Goal: Information Seeking & Learning: Learn about a topic

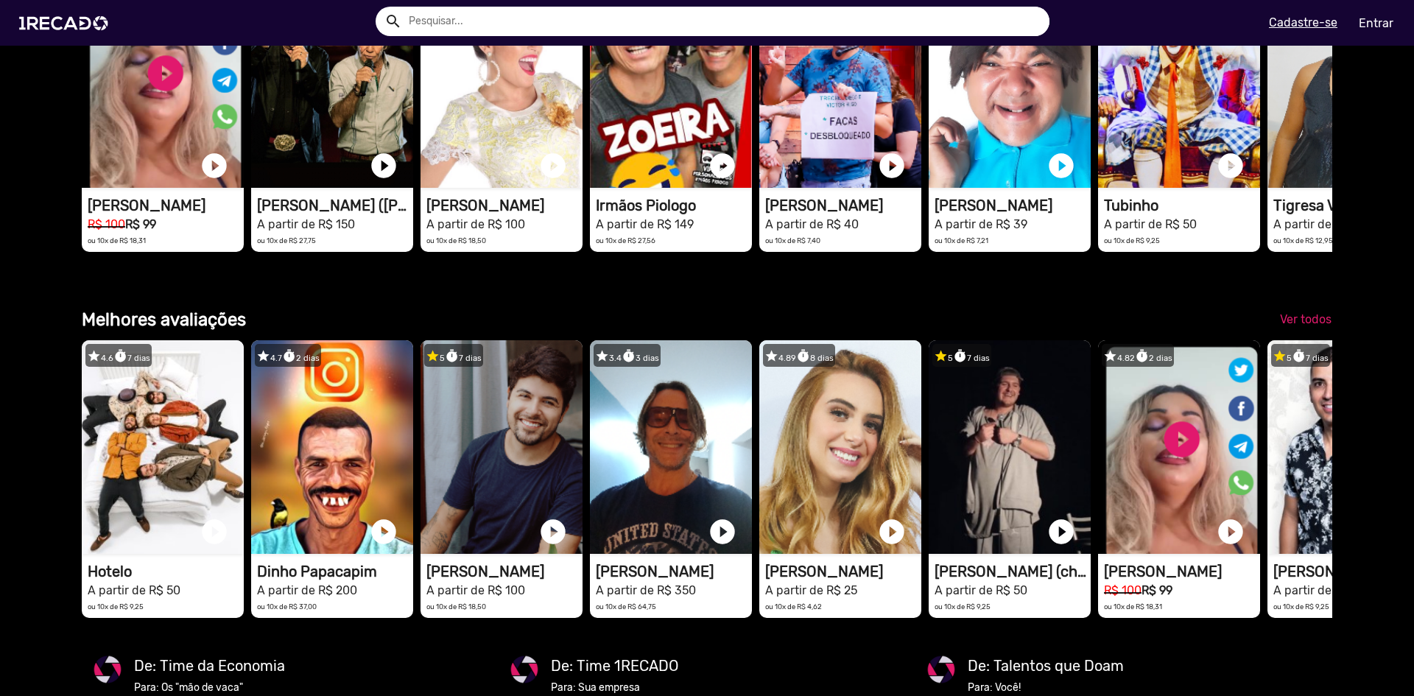
scroll to position [2505, 0]
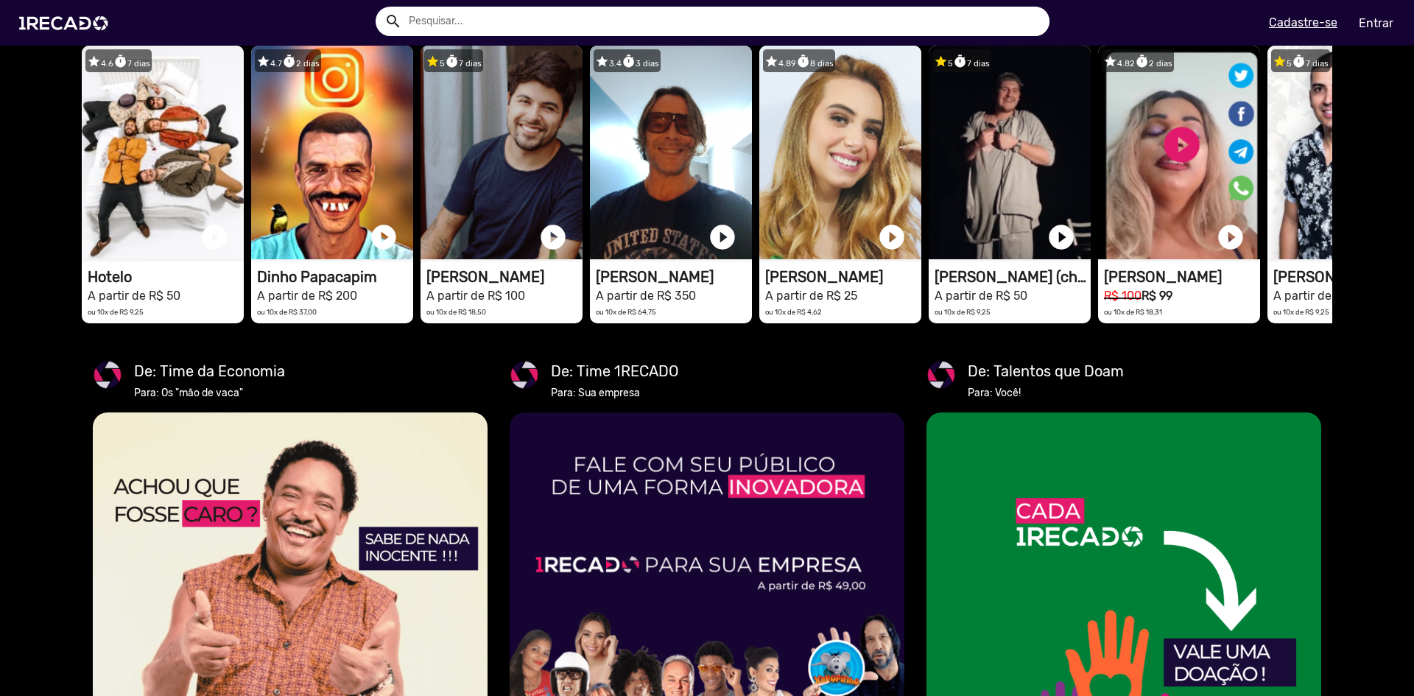
click at [410, 3] on div "search help_outline search menu" at bounding box center [359, 23] width 696 height 63
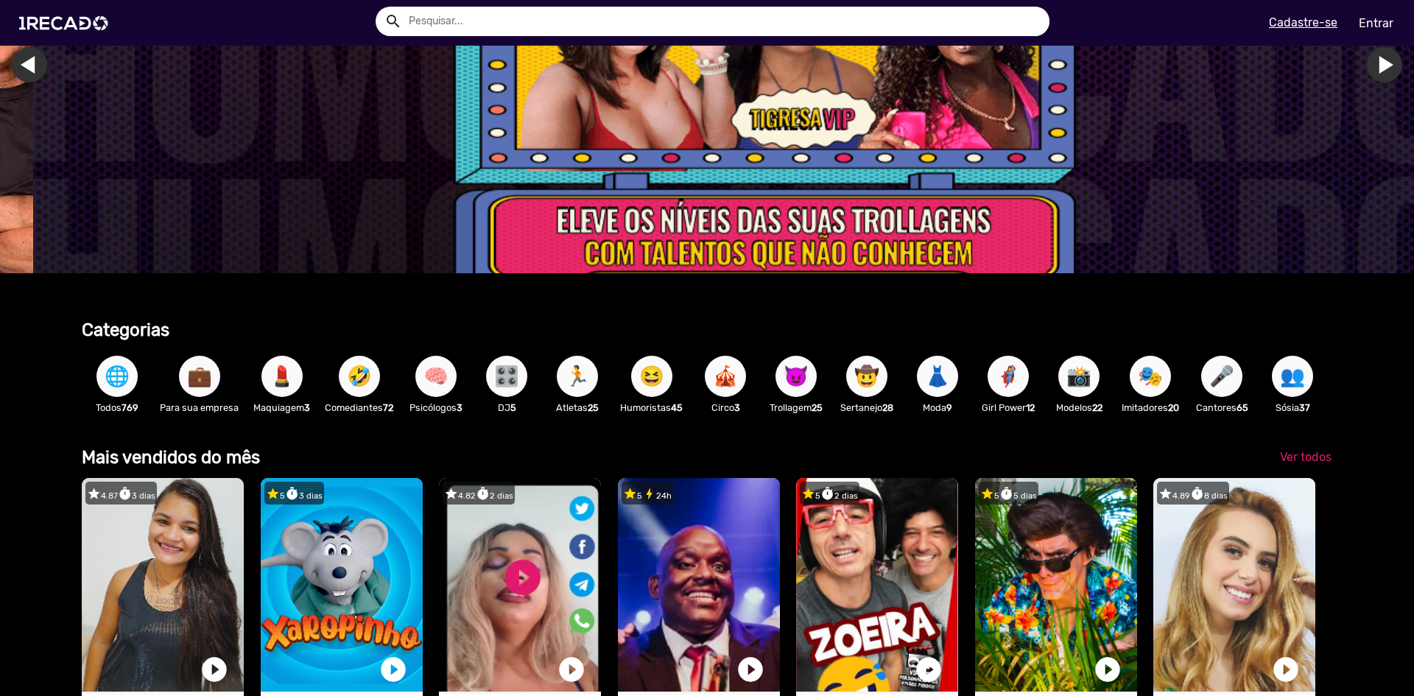
scroll to position [147, 0]
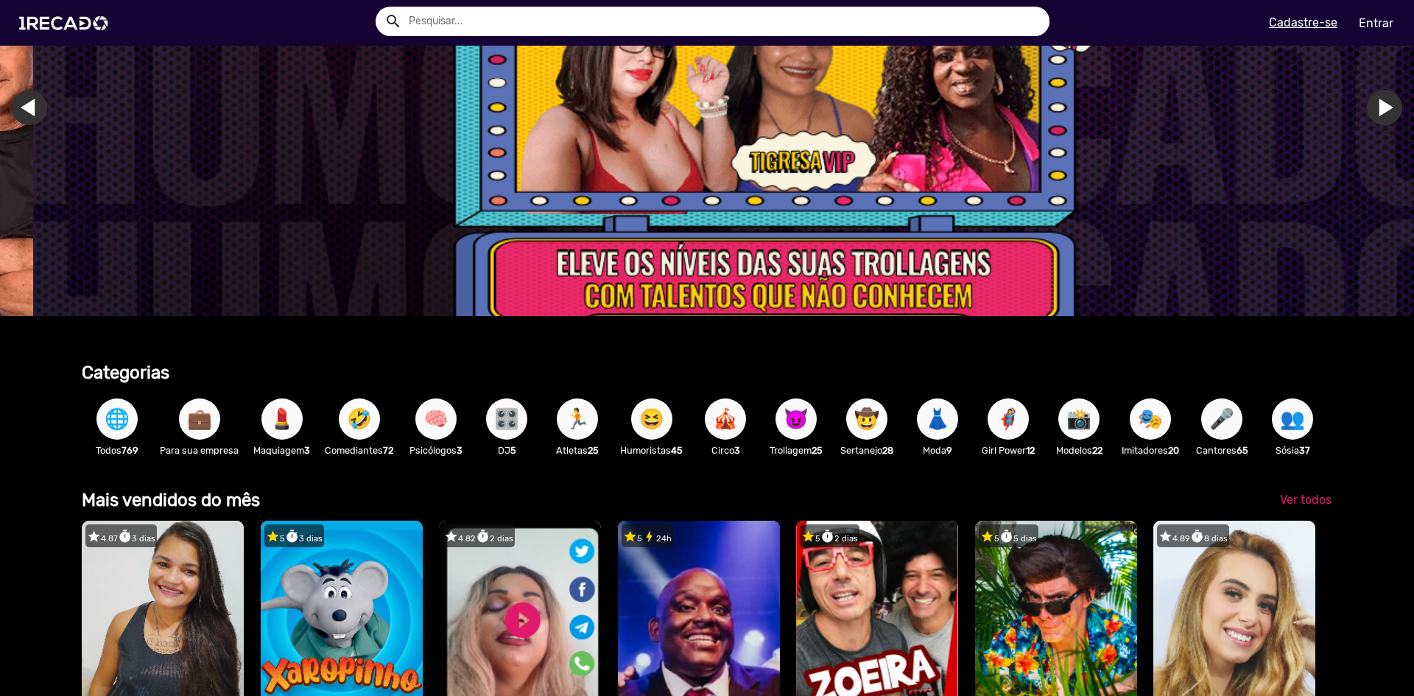
click at [206, 413] on span "💼" at bounding box center [199, 419] width 25 height 41
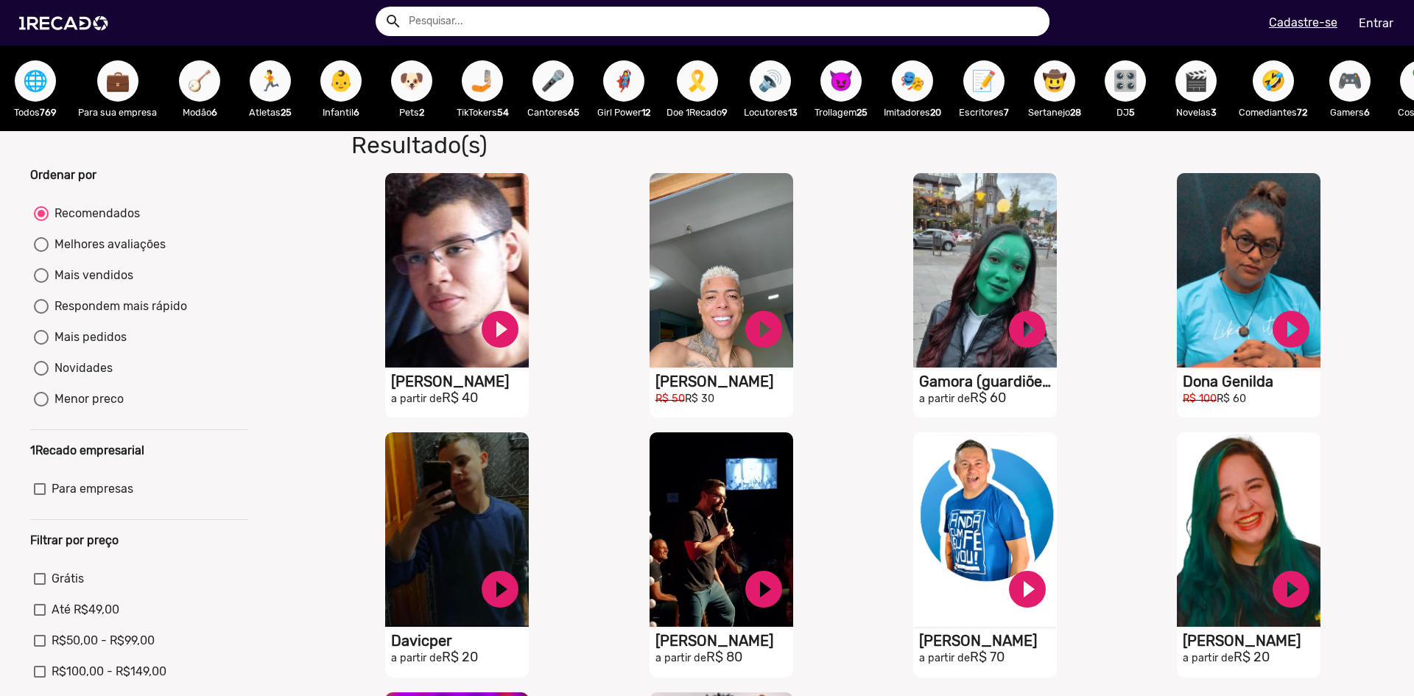
click at [90, 346] on div "Mais pedidos" at bounding box center [88, 338] width 78 height 18
click at [41, 346] on input "Mais pedidos" at bounding box center [41, 345] width 1 height 1
radio input "true"
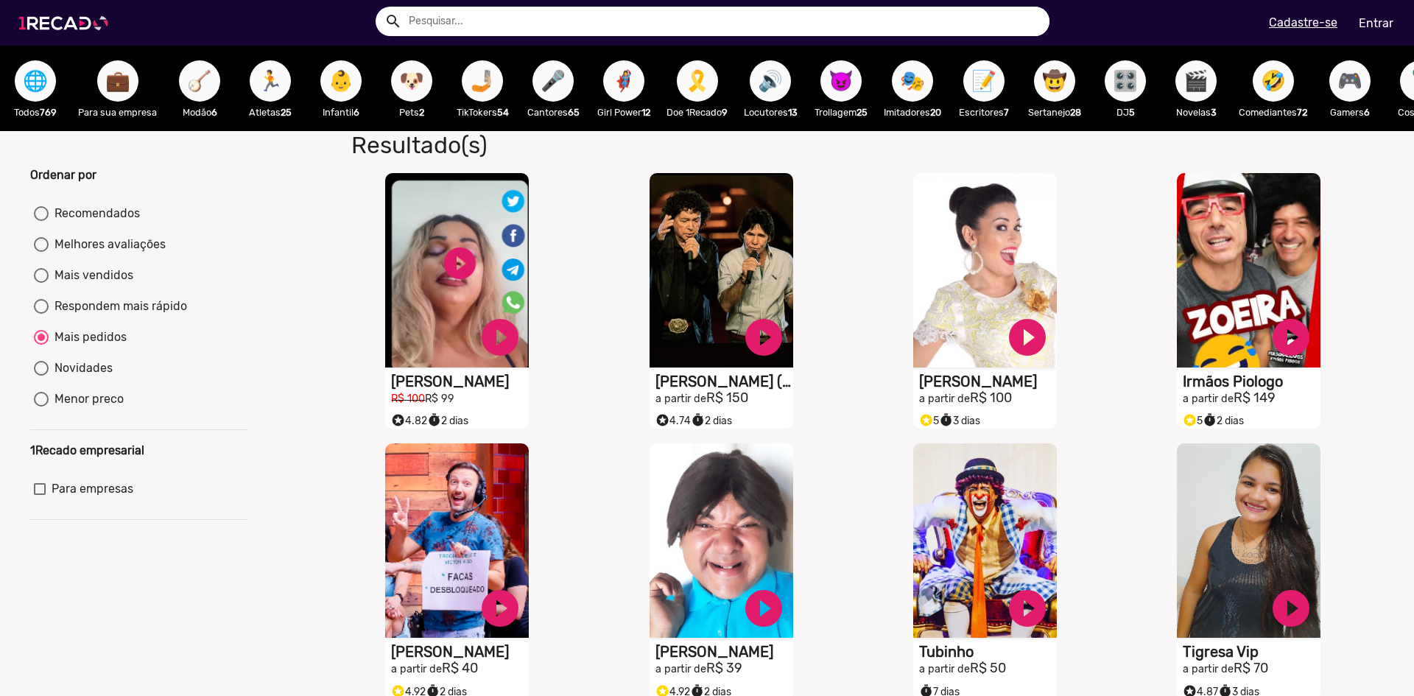
click at [79, 27] on img at bounding box center [66, 23] width 111 height 63
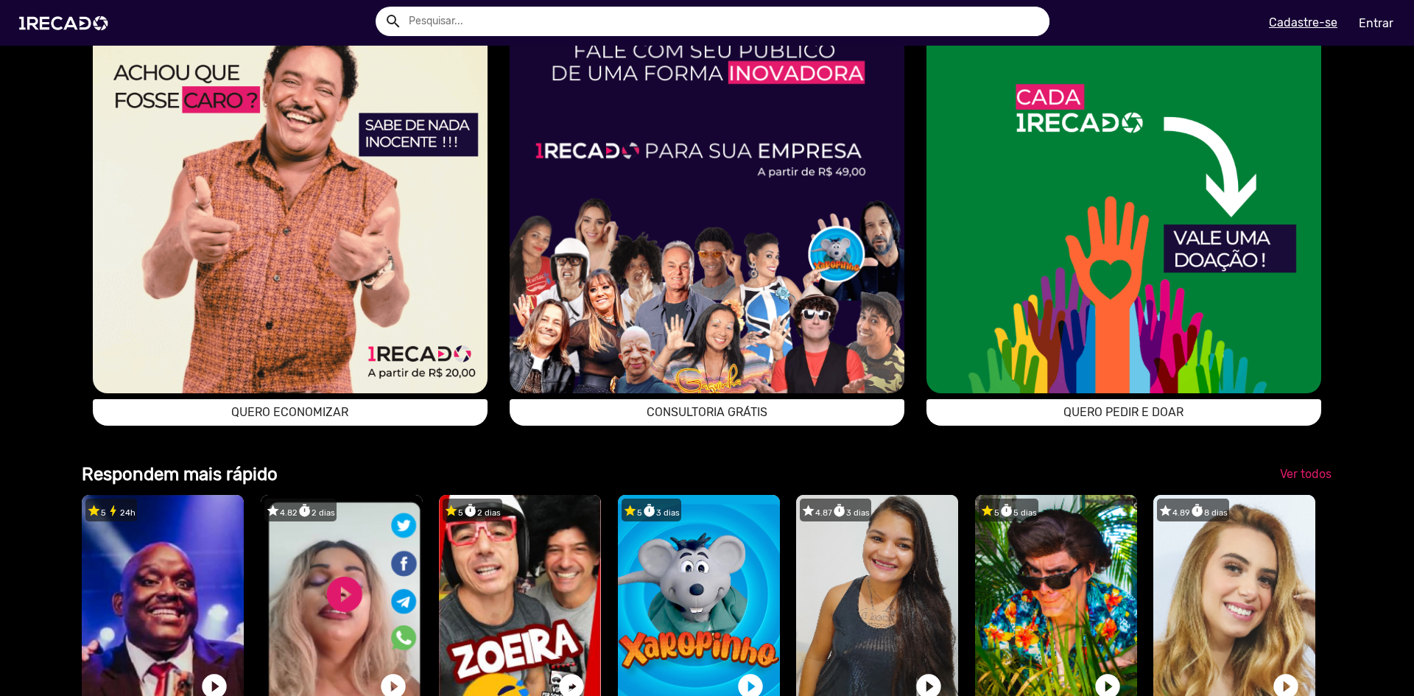
click at [214, 234] on img at bounding box center [290, 196] width 395 height 395
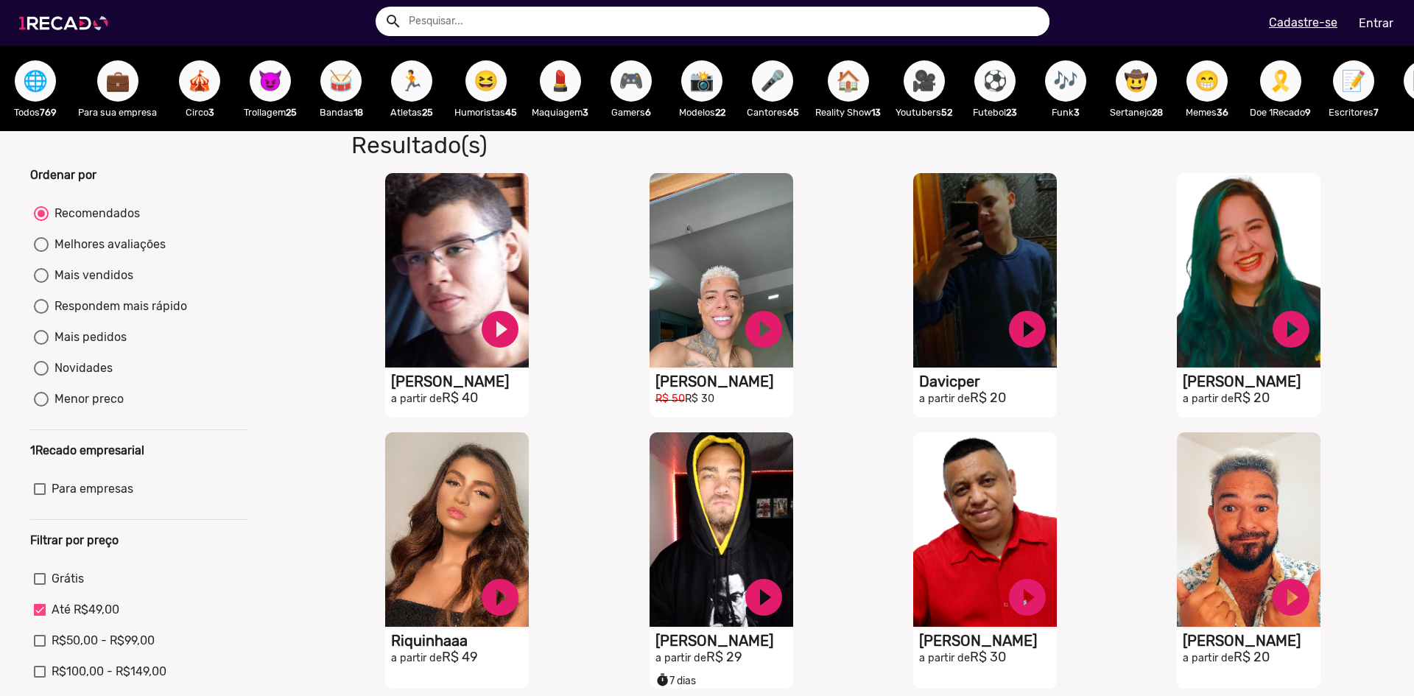
click at [54, 21] on img at bounding box center [66, 23] width 111 height 63
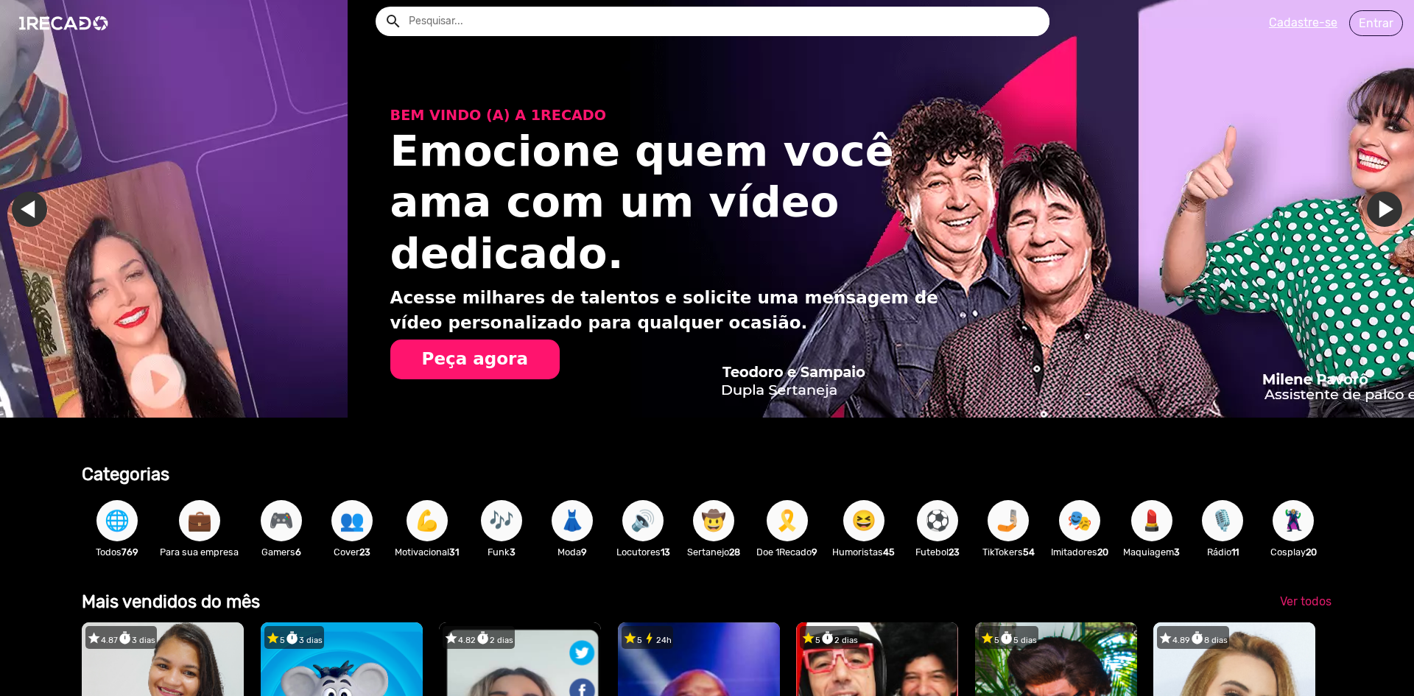
click at [712, 519] on span "🤠" at bounding box center [713, 520] width 25 height 41
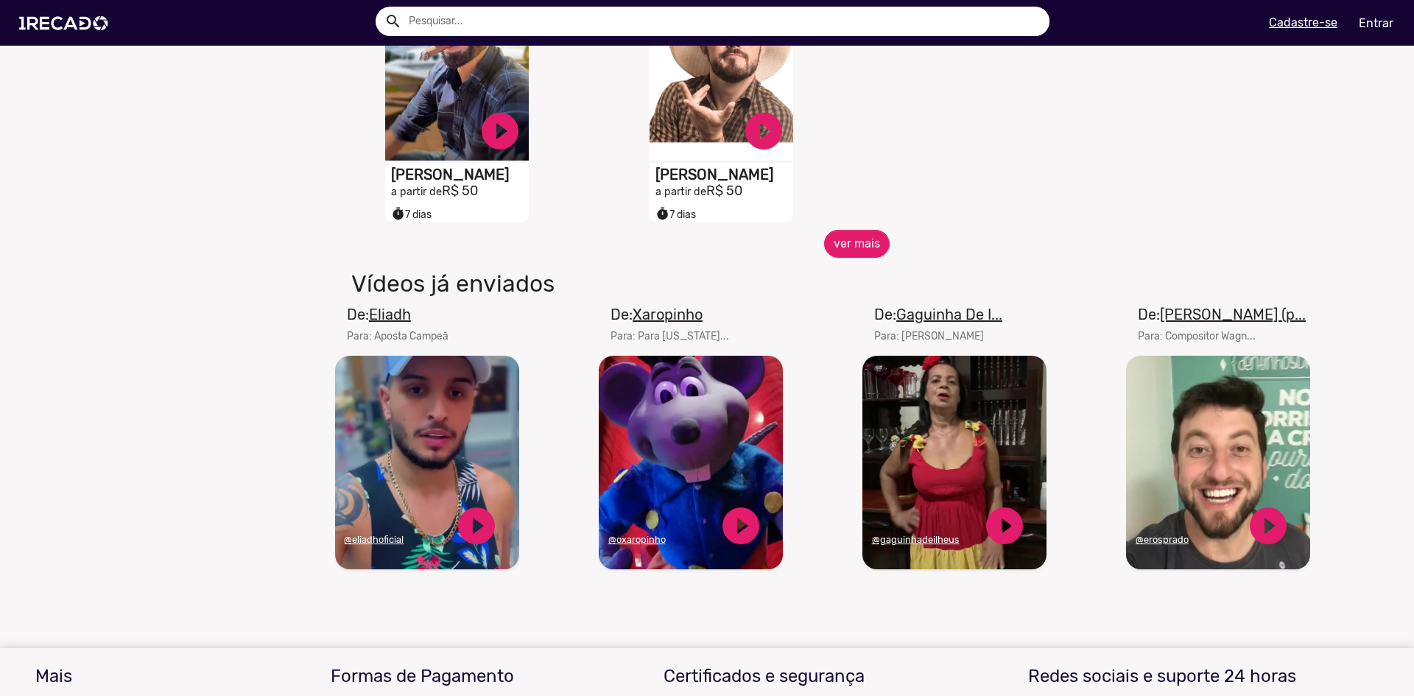
scroll to position [958, 0]
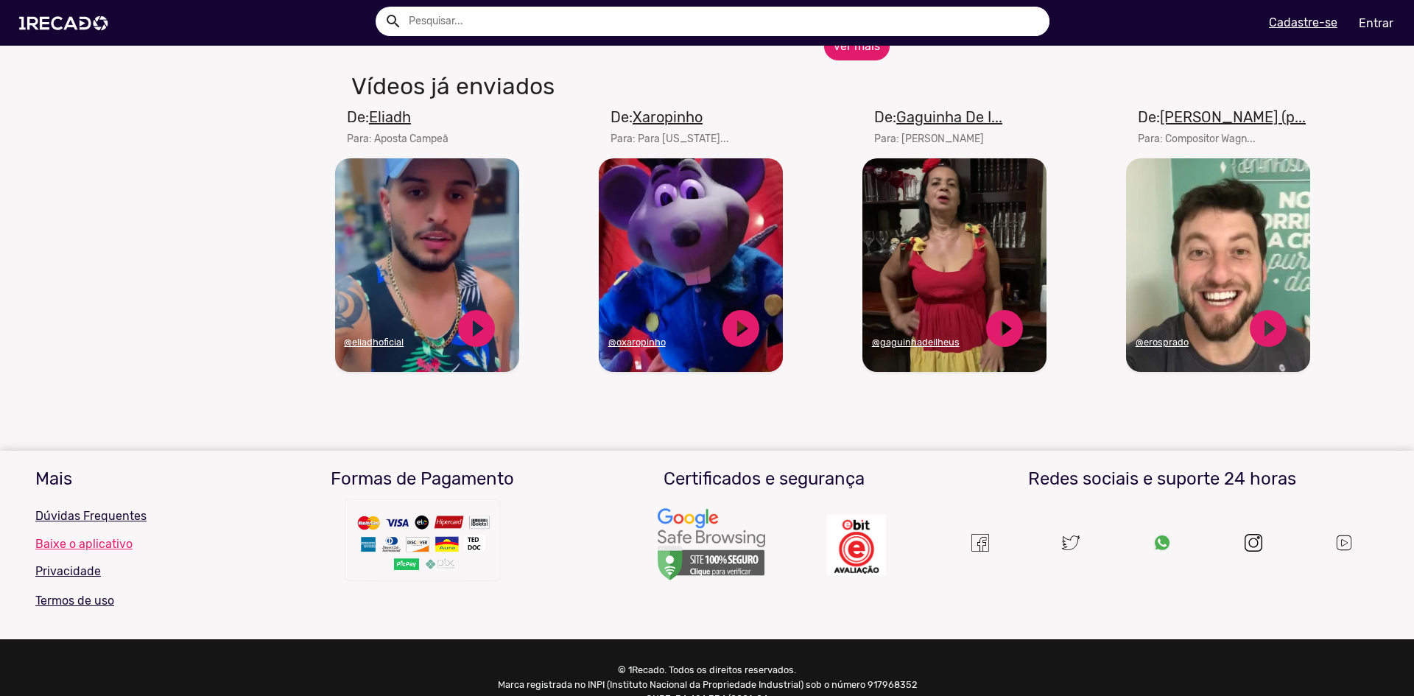
click at [1208, 126] on u "[PERSON_NAME] (p..." at bounding box center [1233, 117] width 146 height 18
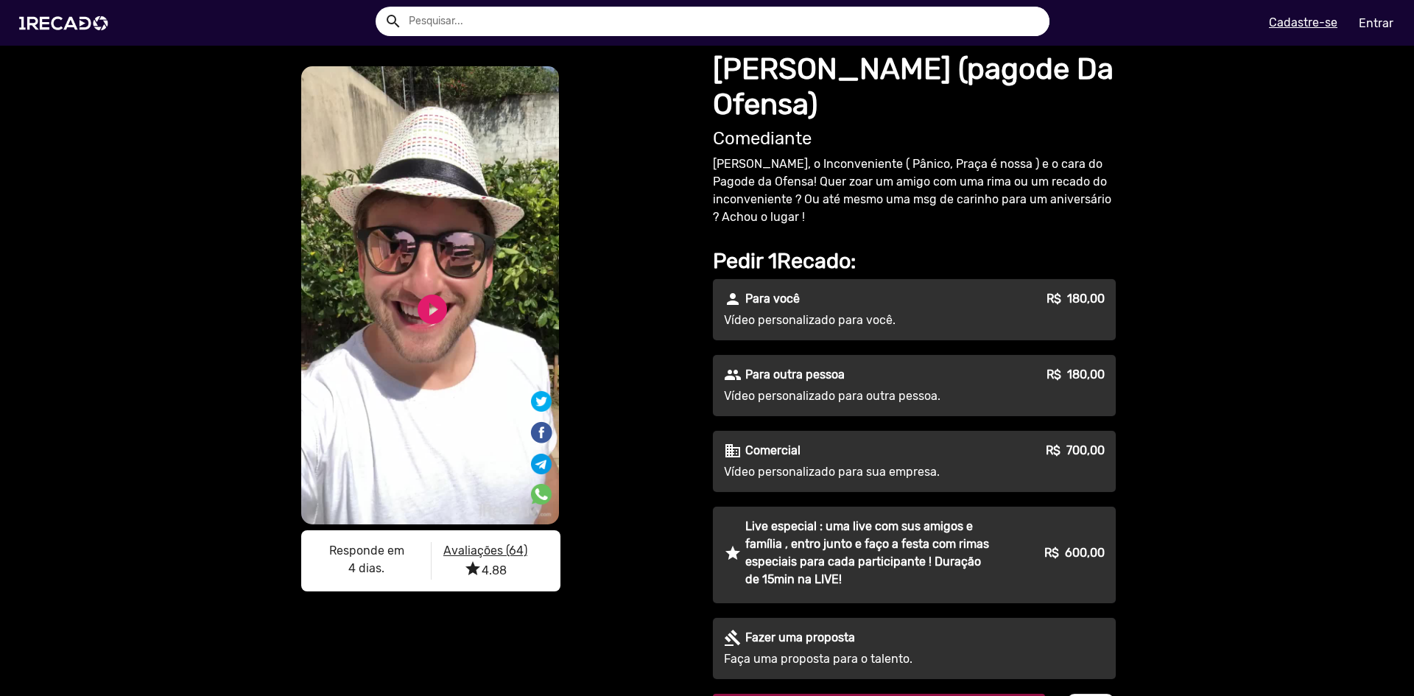
click at [147, 253] on div "S1RECADO vídeos dedicados para fãs e empresas S1RECADO vídeos dedicados para fã…" at bounding box center [707, 522] width 1414 height 953
click at [95, 22] on img at bounding box center [66, 23] width 111 height 63
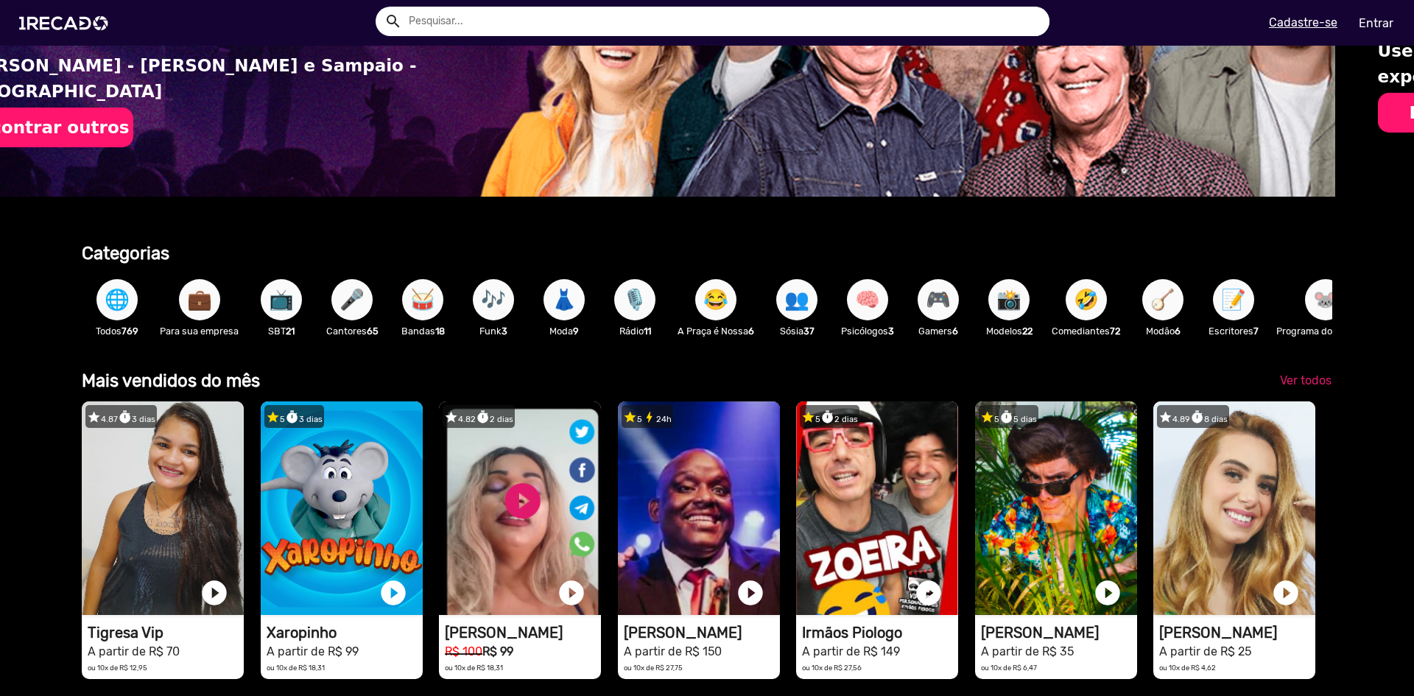
scroll to position [0, 816]
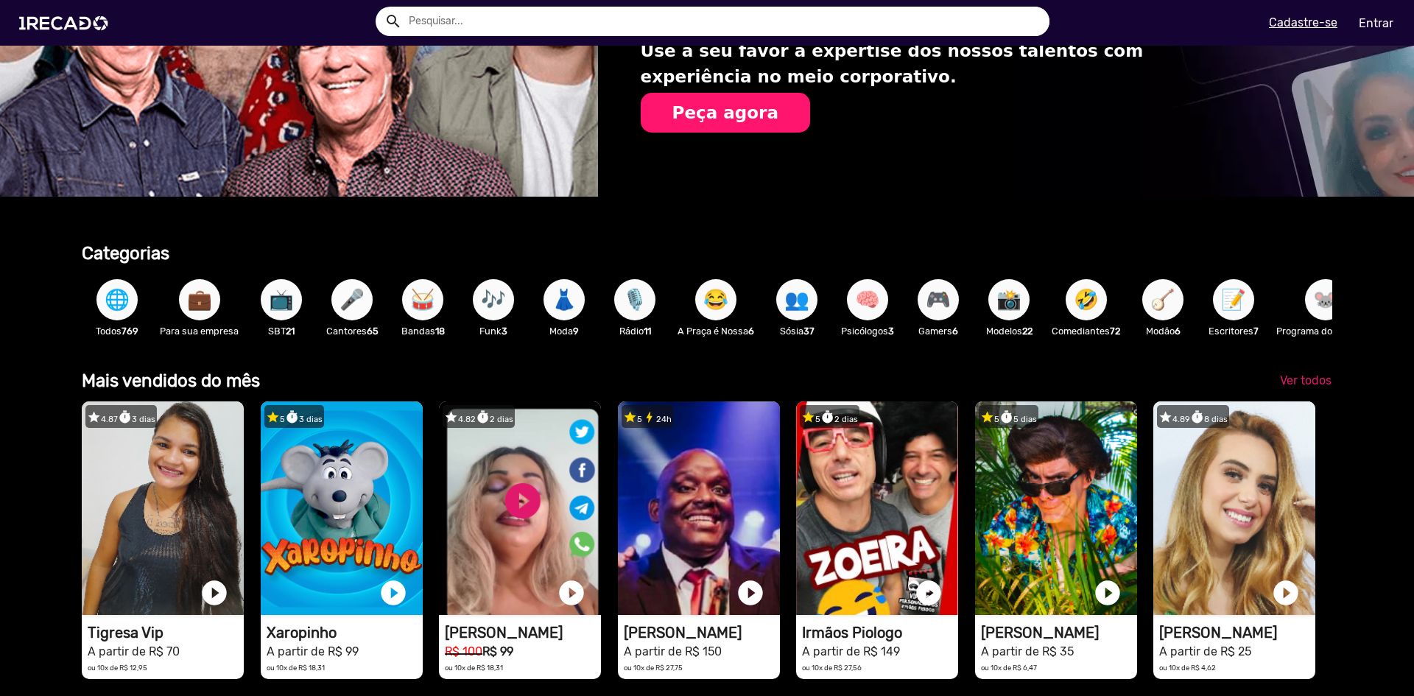
click at [348, 299] on span "🎤" at bounding box center [352, 299] width 25 height 41
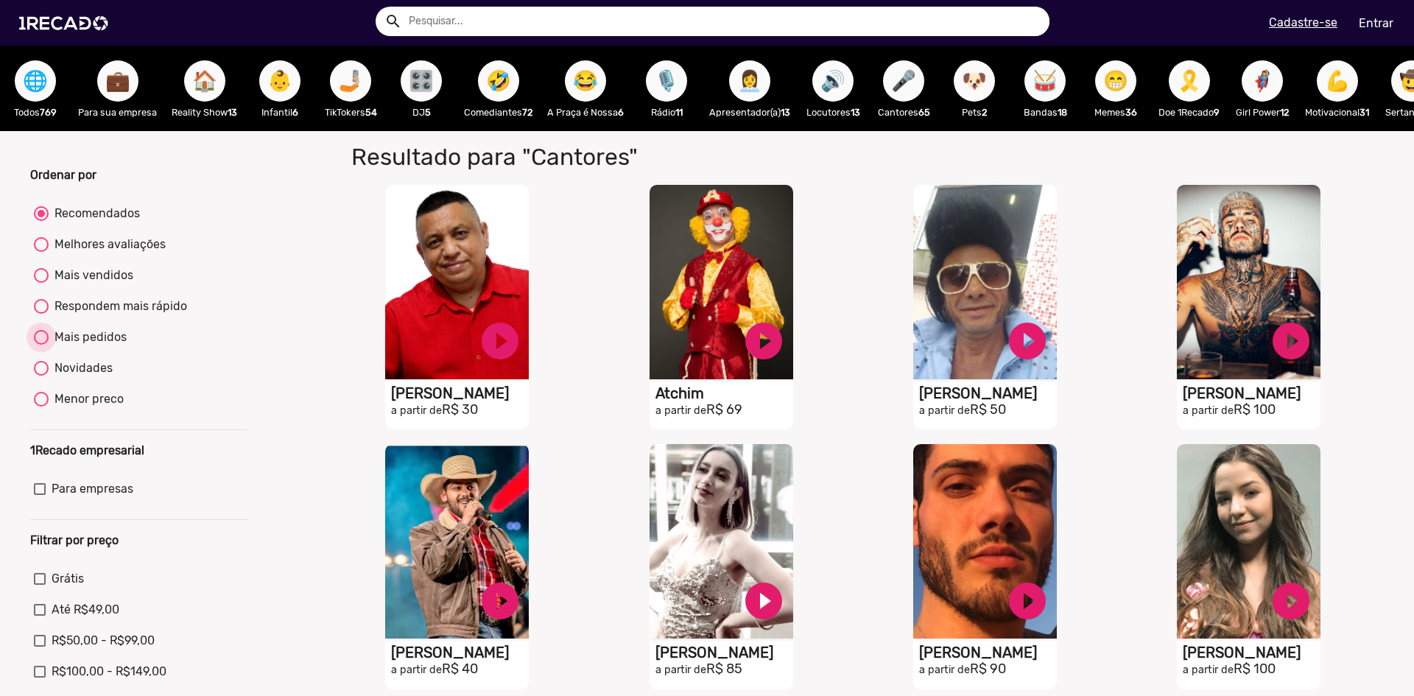
click at [74, 346] on div "Mais pedidos" at bounding box center [88, 338] width 78 height 18
click at [41, 346] on input "Mais pedidos" at bounding box center [41, 345] width 1 height 1
radio input "true"
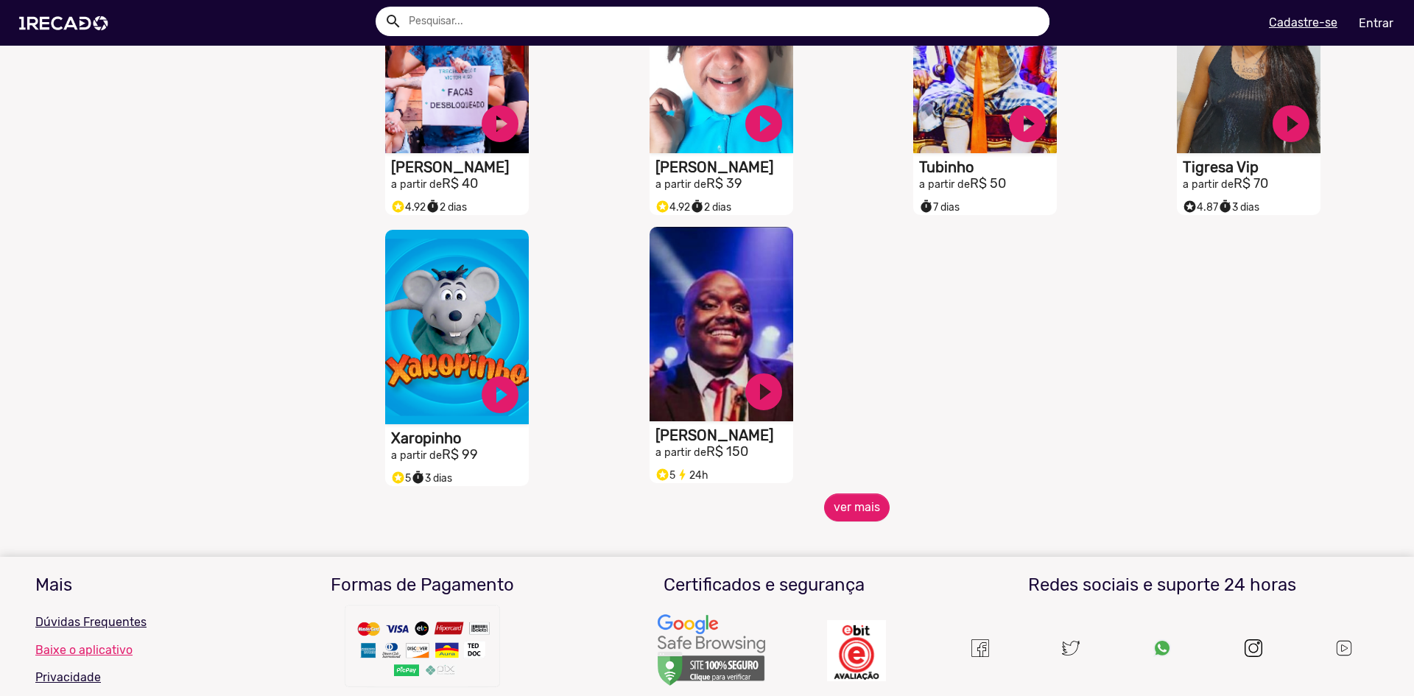
scroll to position [661, 0]
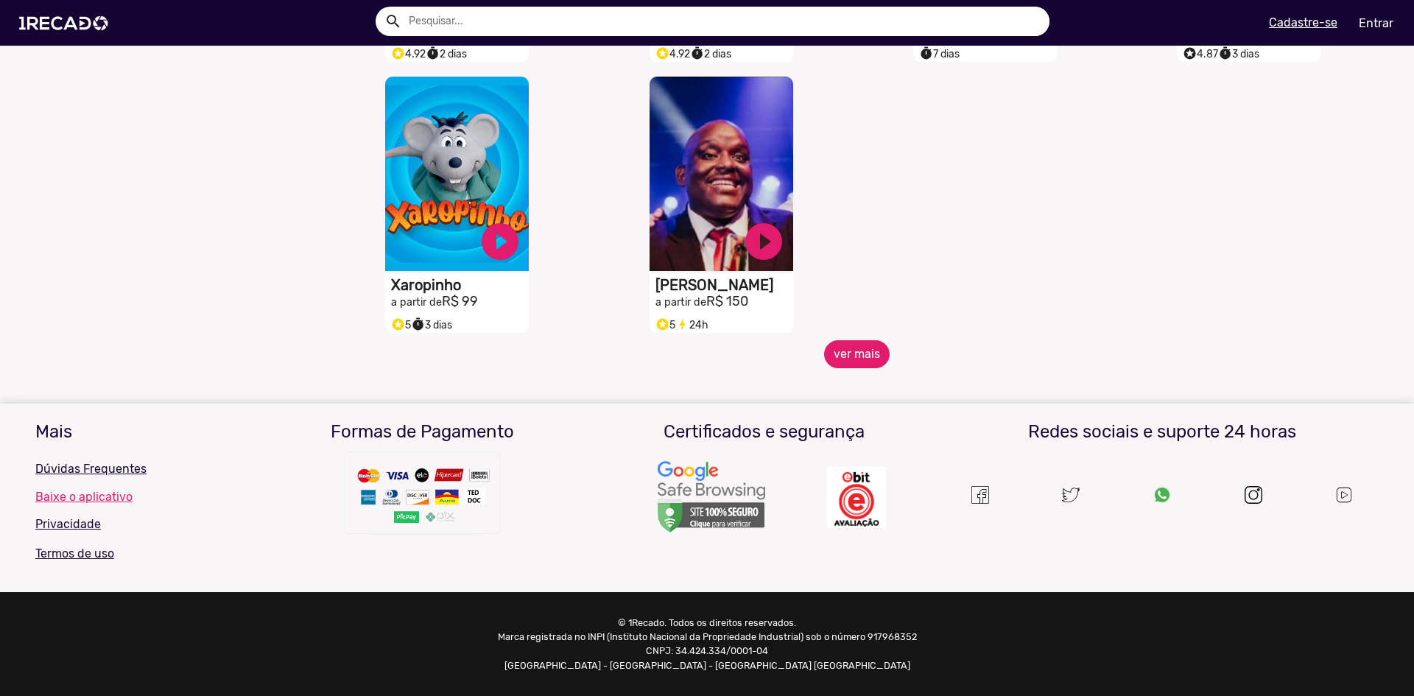
click at [856, 355] on button "ver mais" at bounding box center [857, 354] width 66 height 28
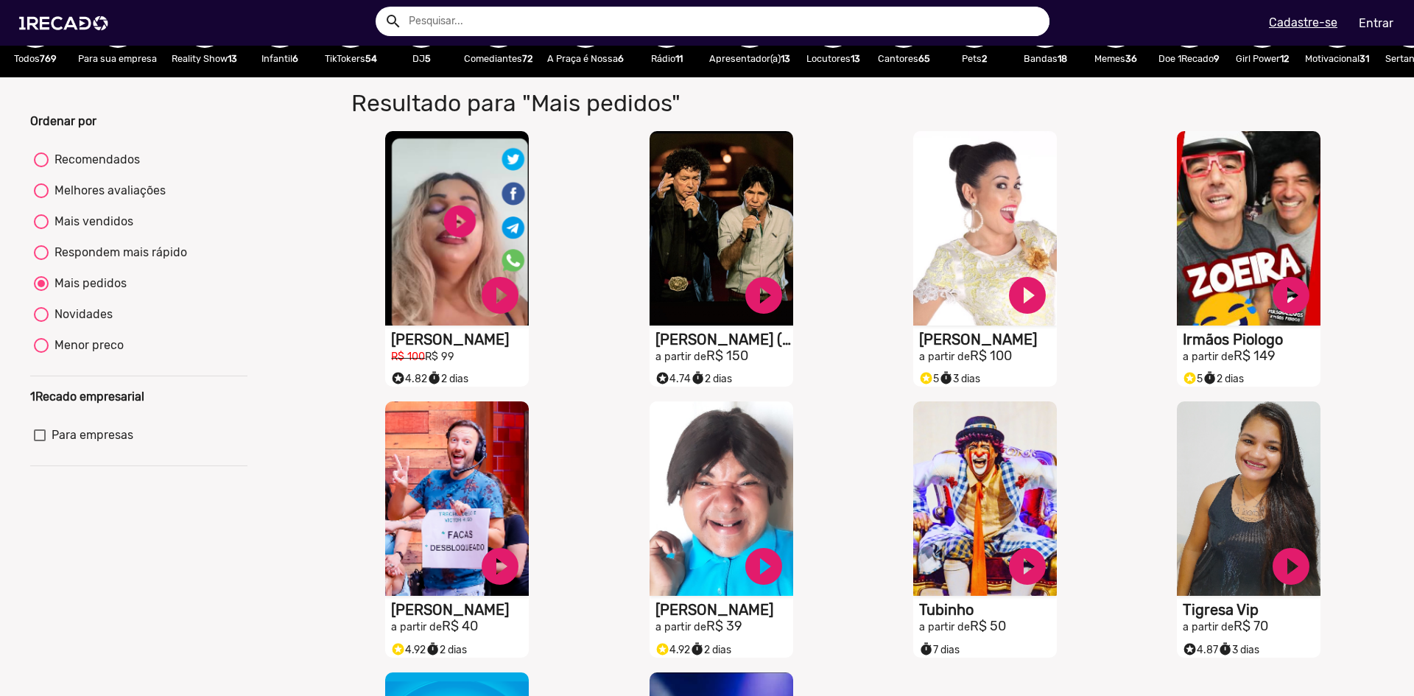
scroll to position [0, 0]
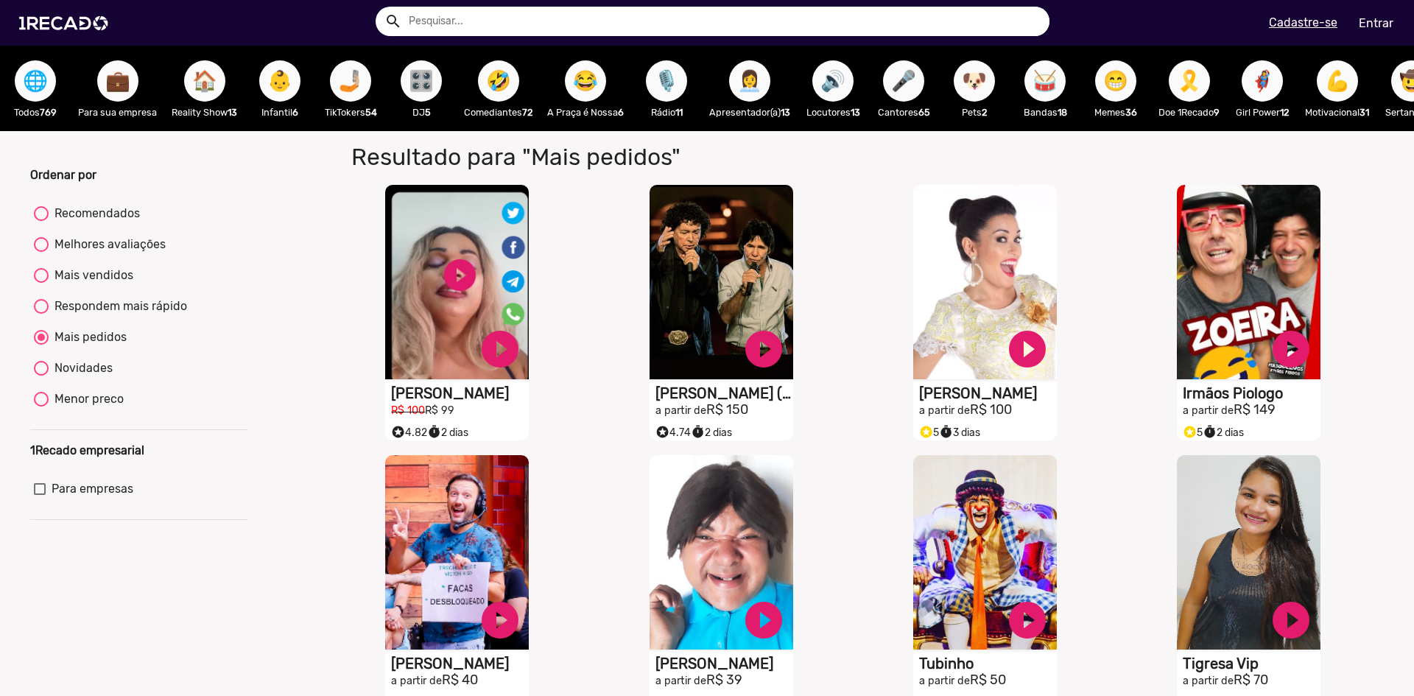
click at [60, 220] on div "Recomendados" at bounding box center [94, 214] width 91 height 18
click at [41, 221] on input "Recomendados" at bounding box center [41, 221] width 1 height 1
radio input "true"
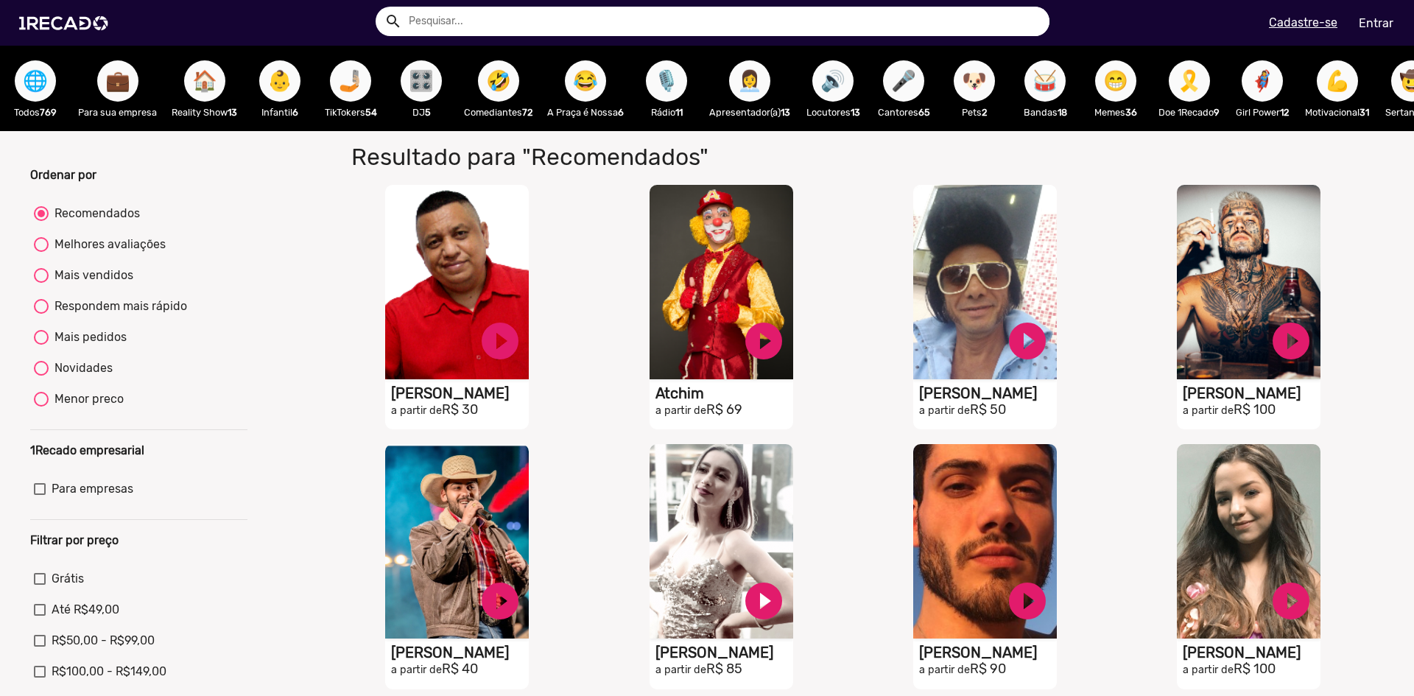
click at [93, 408] on div "Menor preco" at bounding box center [86, 399] width 75 height 18
click at [41, 407] on input "Menor preco" at bounding box center [41, 407] width 1 height 1
radio input "true"
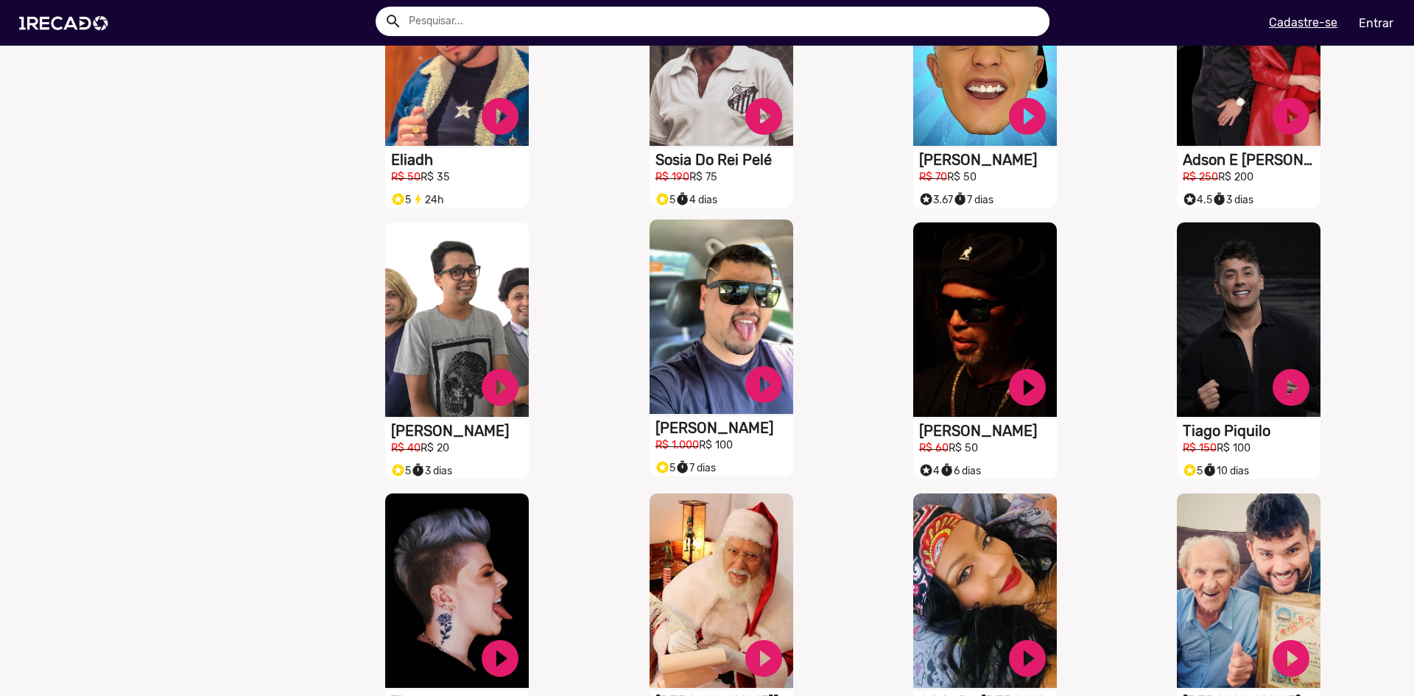
scroll to position [516, 0]
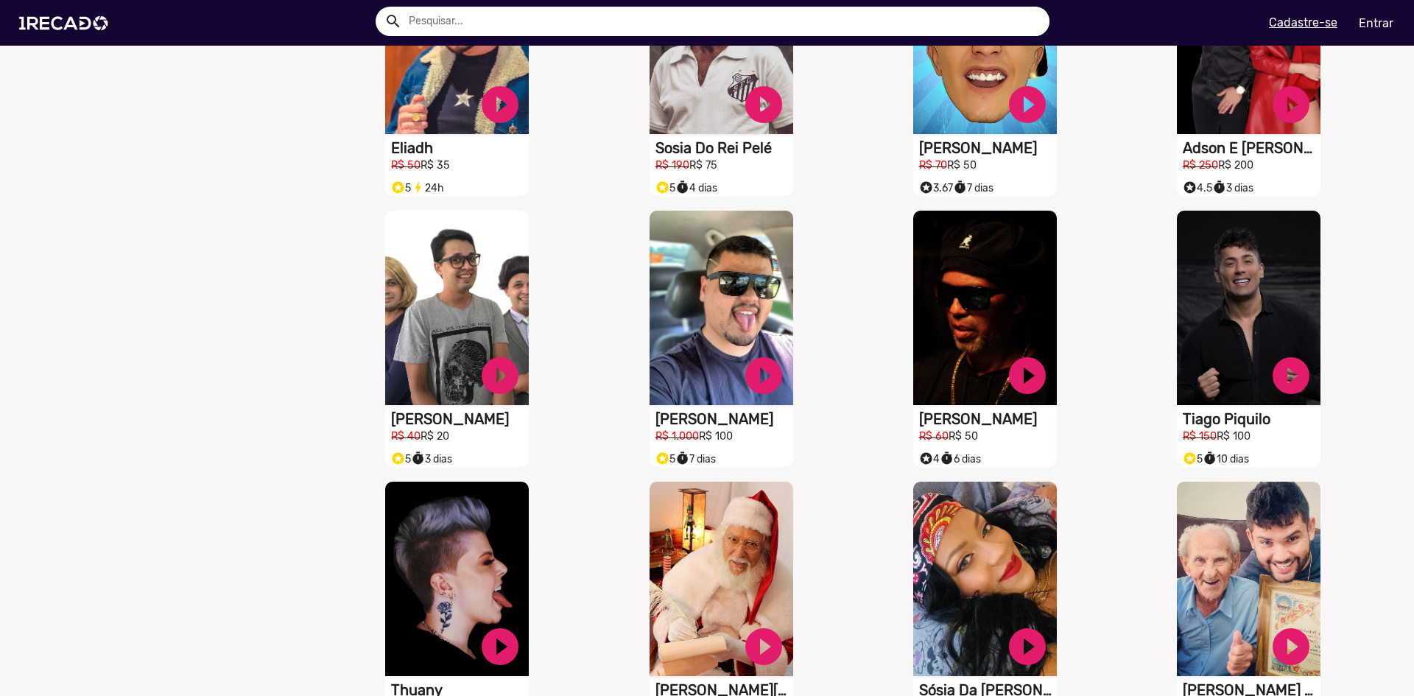
drag, startPoint x: 989, startPoint y: 314, endPoint x: 869, endPoint y: 421, distance: 161.2
click at [869, 421] on div "S1RECADO vídeos dedicados para fãs e empresas play_circle_filled [PERSON_NAME] …" at bounding box center [989, 338] width 264 height 271
click at [947, 423] on h1 "[PERSON_NAME]" at bounding box center [988, 416] width 138 height 18
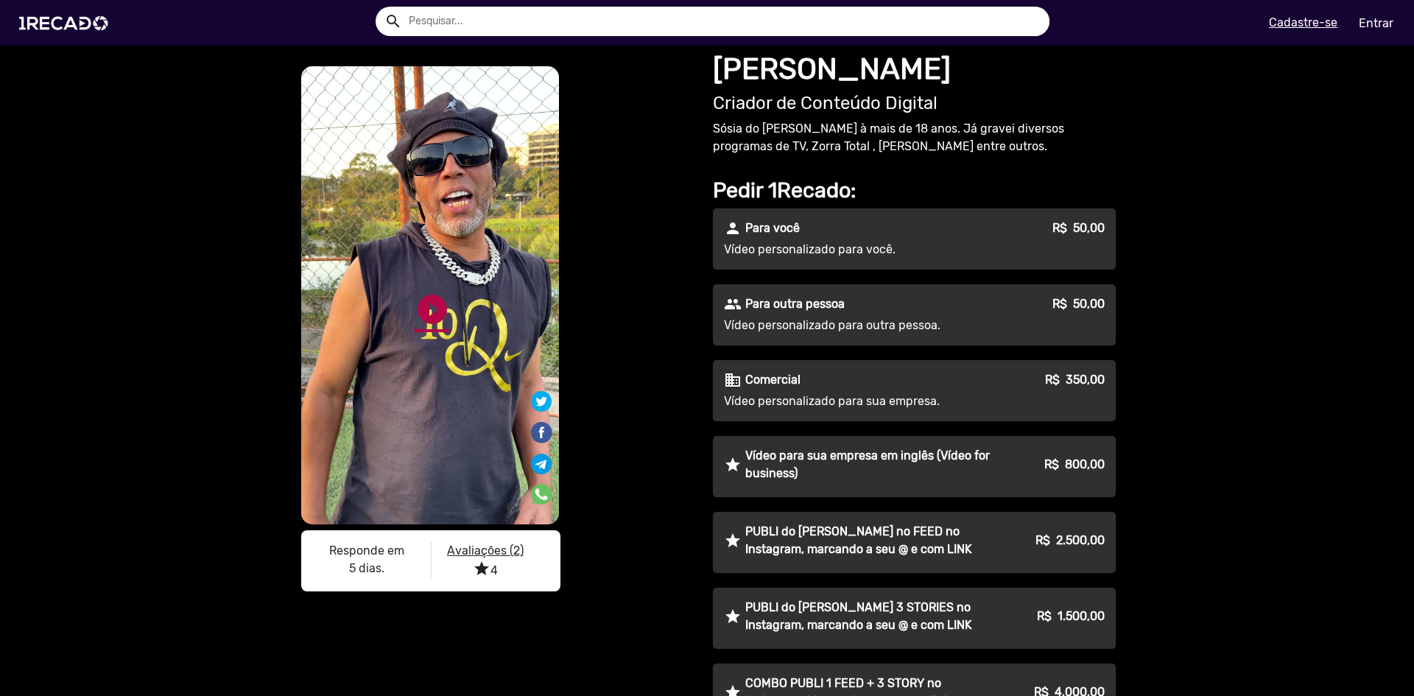
click at [433, 307] on link "play_circle_filled" at bounding box center [432, 309] width 35 height 35
click at [427, 310] on link "pause_circle" at bounding box center [432, 309] width 35 height 35
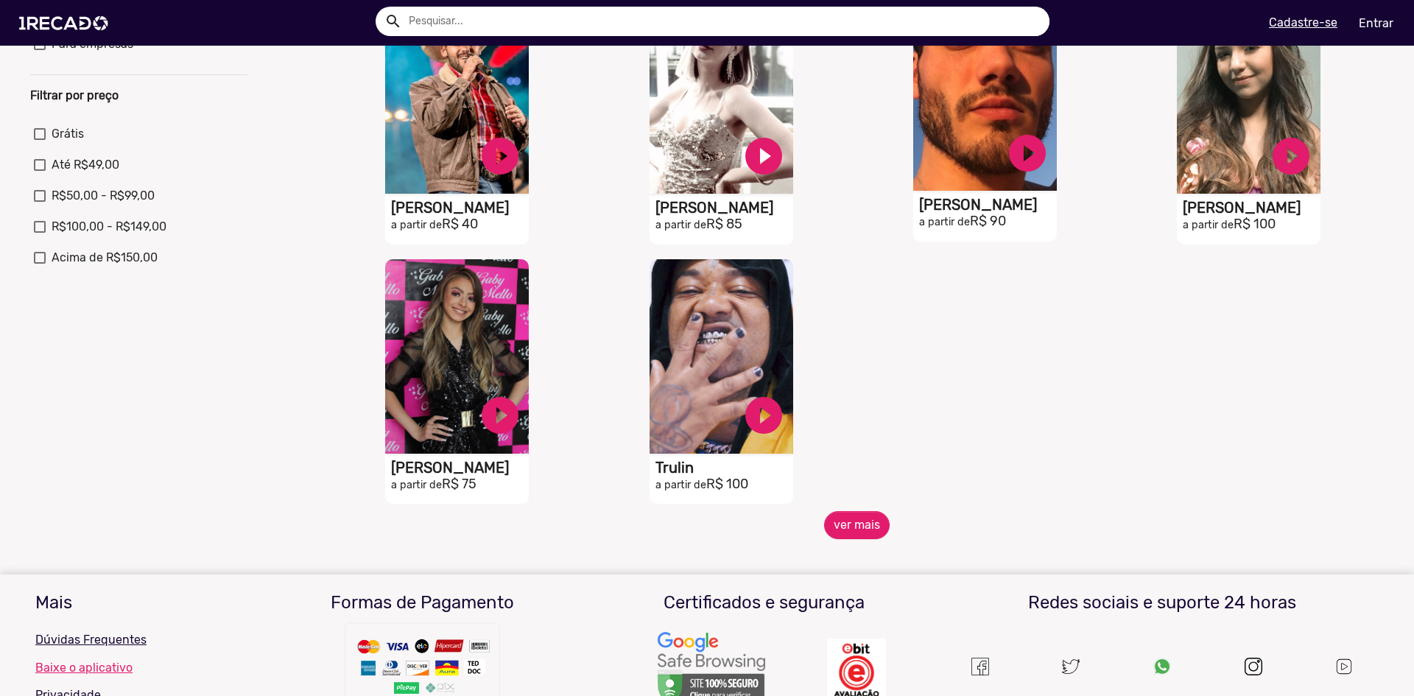
scroll to position [627, 0]
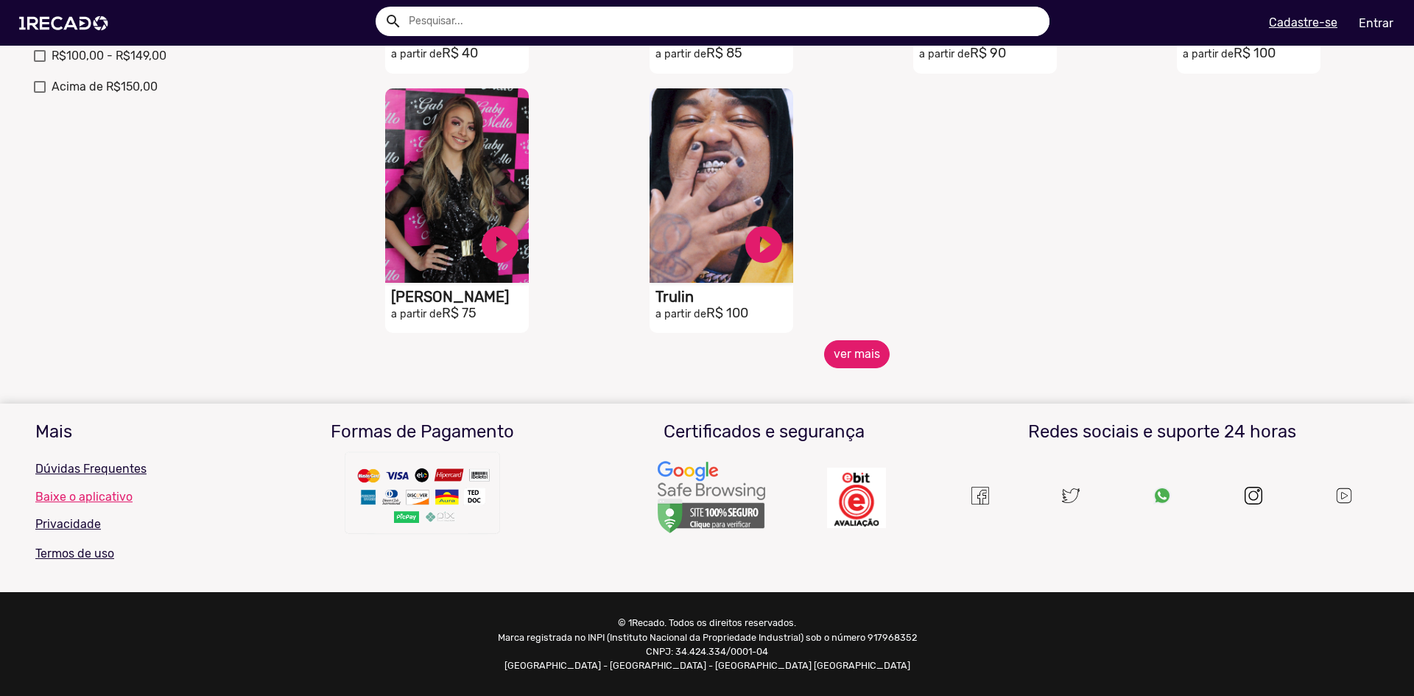
click at [857, 361] on button "ver mais" at bounding box center [857, 354] width 66 height 28
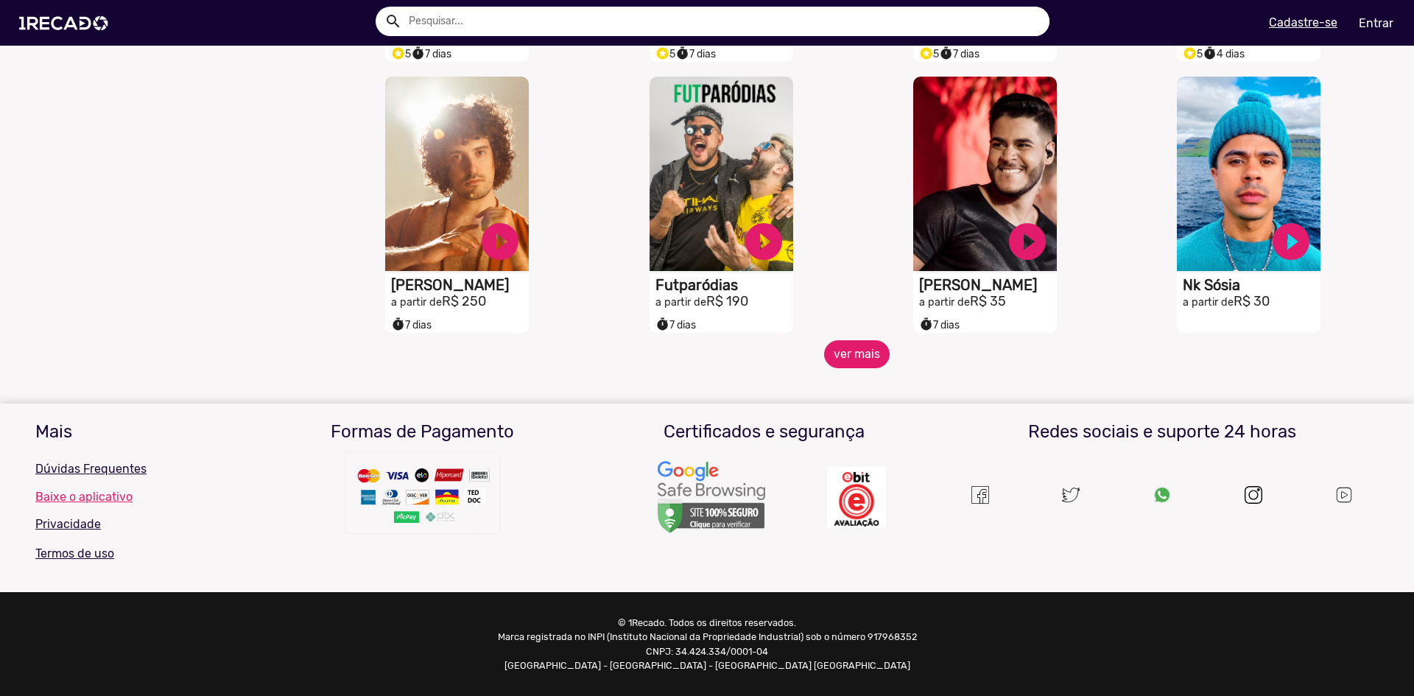
scroll to position [1180, 0]
click at [864, 346] on button "ver mais" at bounding box center [857, 354] width 66 height 28
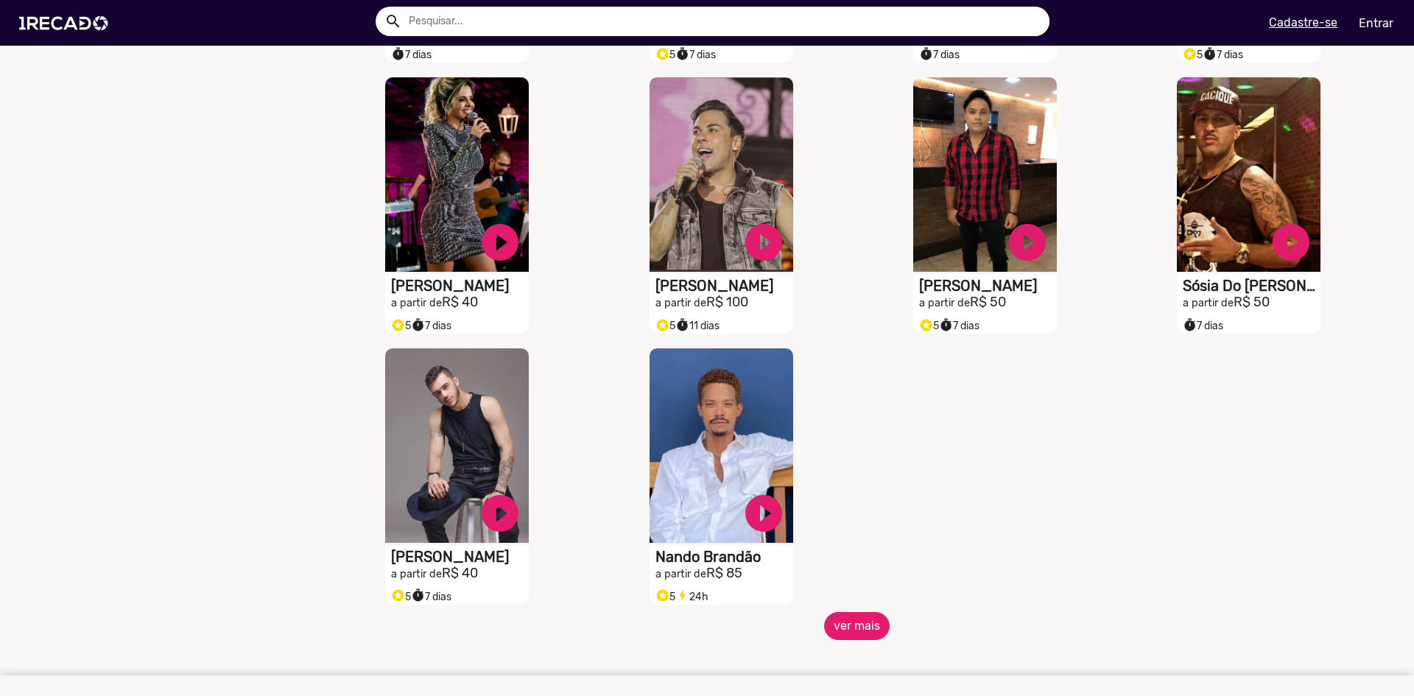
scroll to position [1917, 0]
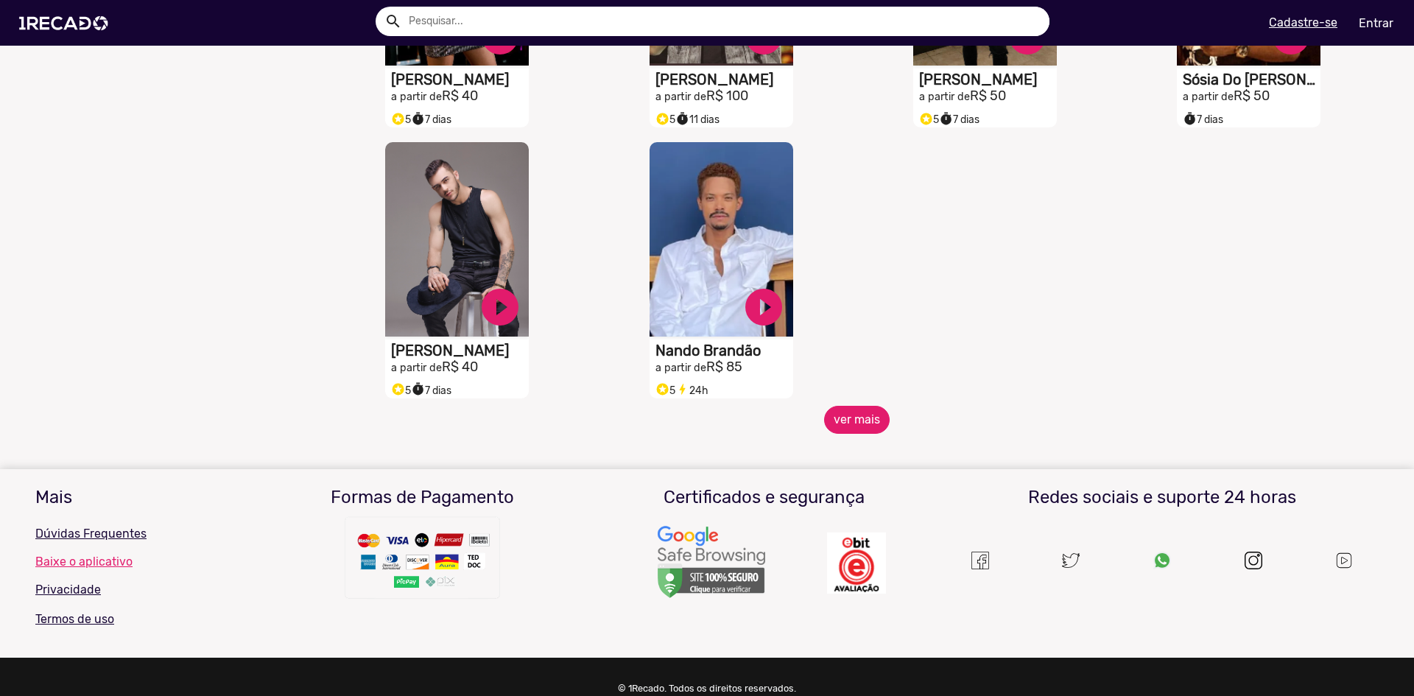
click at [845, 434] on button "ver mais" at bounding box center [857, 420] width 66 height 28
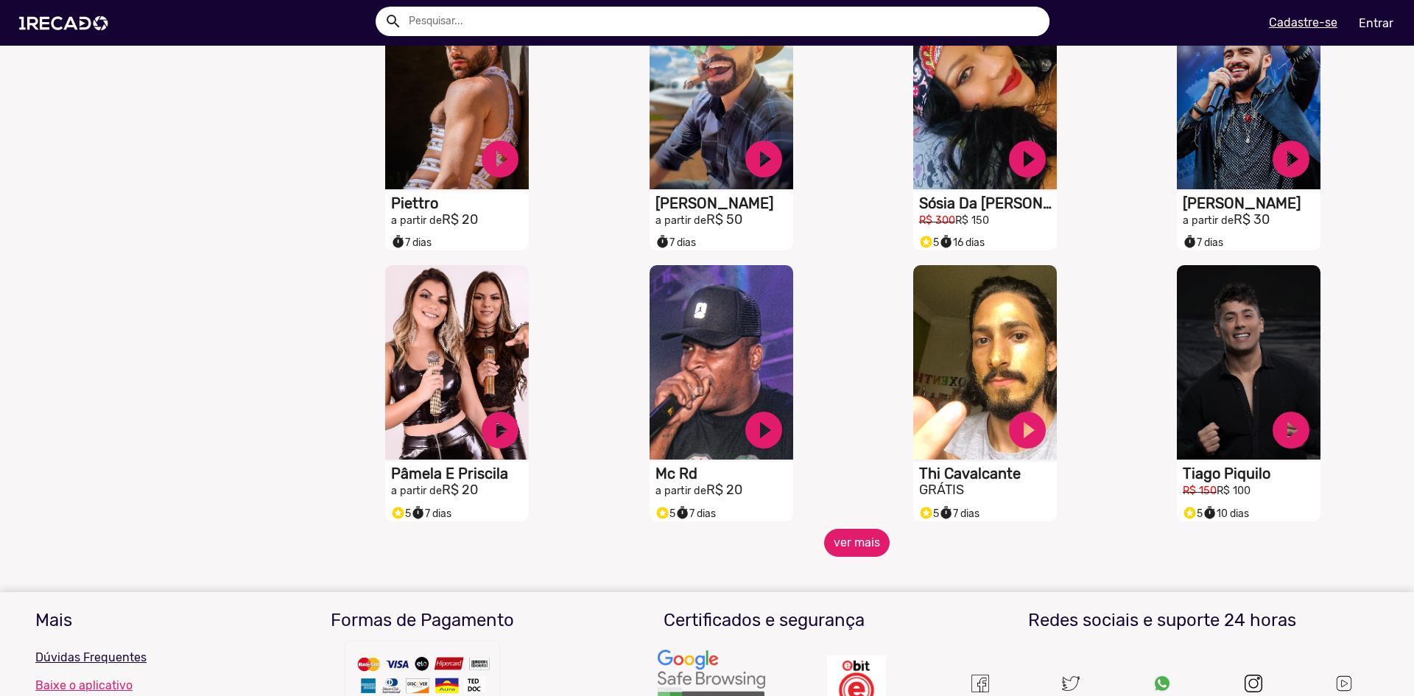
scroll to position [2359, 0]
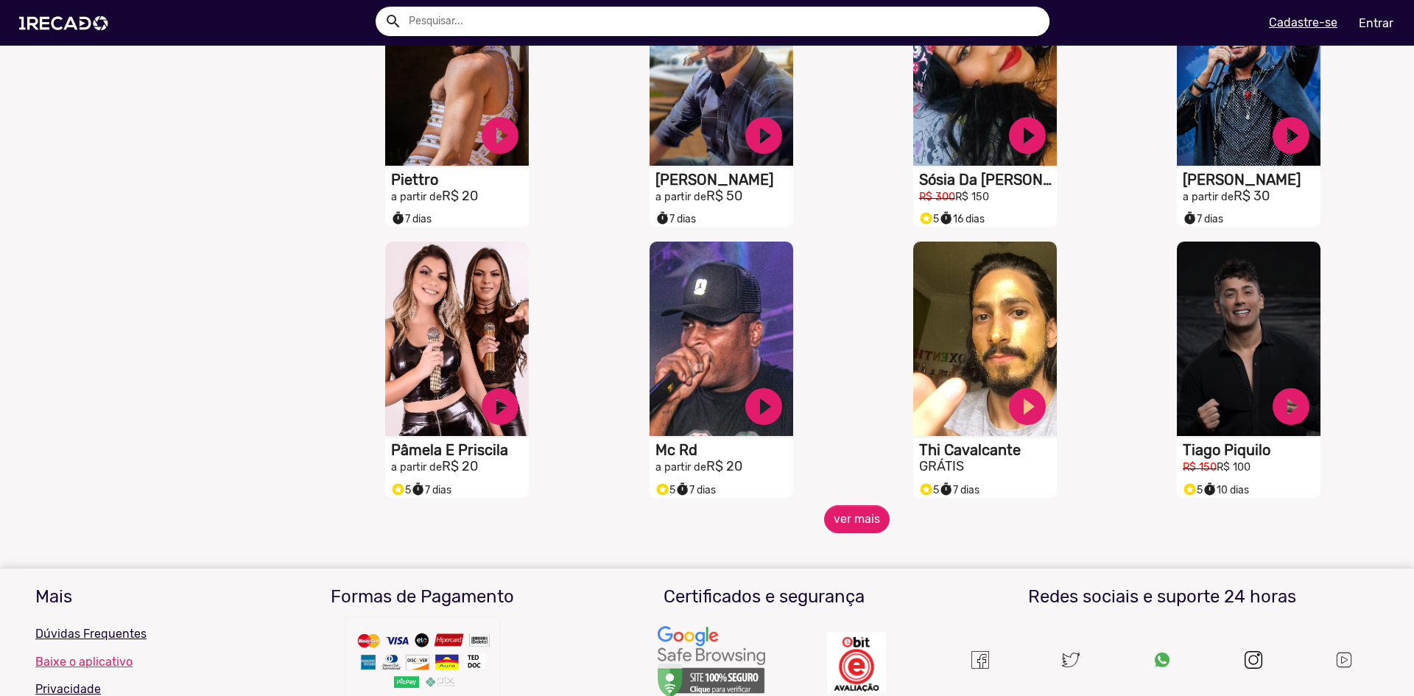
click at [878, 518] on span "ver mais" at bounding box center [857, 519] width 1056 height 28
click at [869, 528] on button "ver mais" at bounding box center [857, 519] width 66 height 28
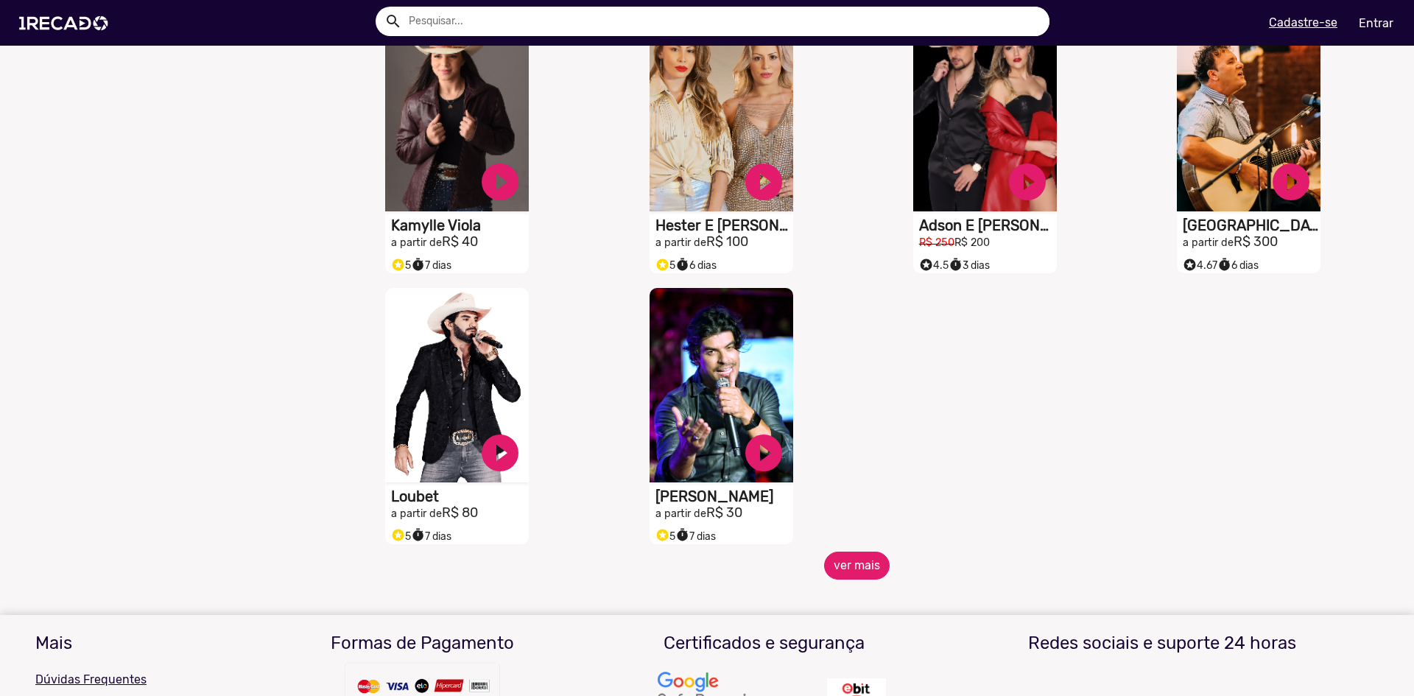
scroll to position [3169, 0]
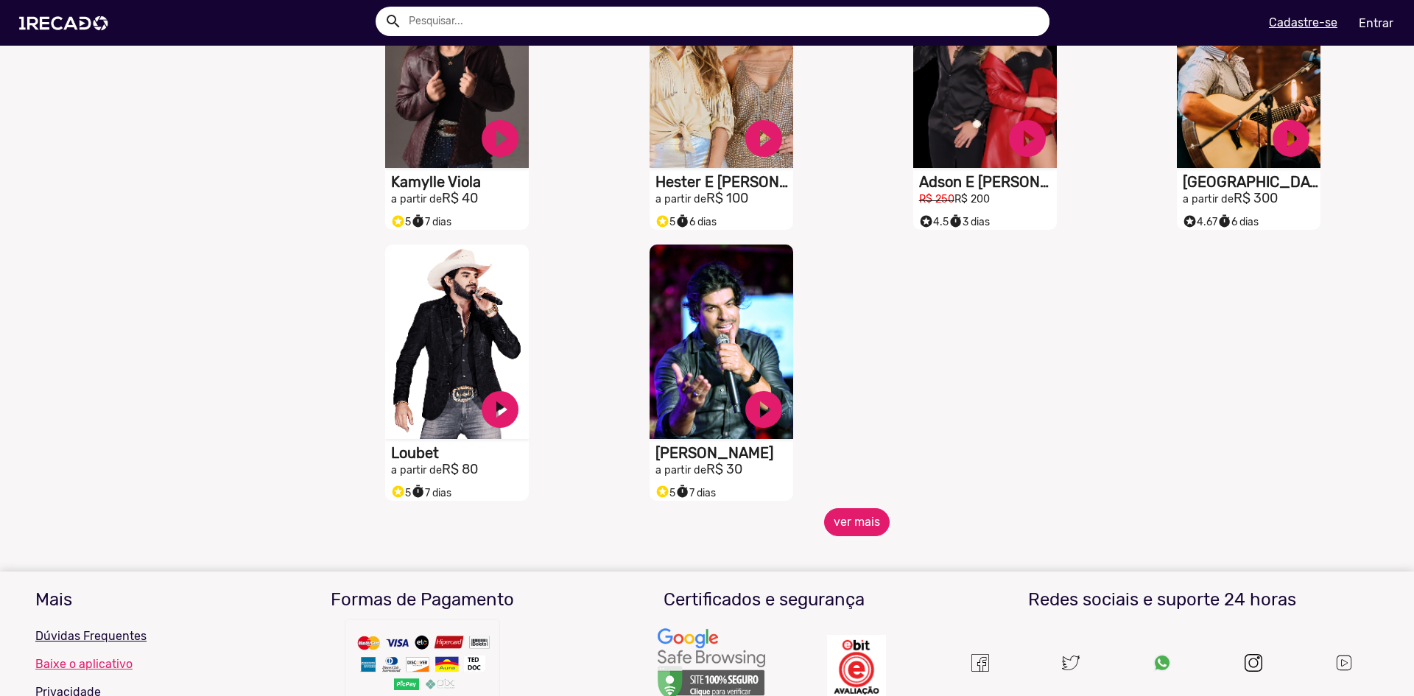
click at [853, 525] on button "ver mais" at bounding box center [857, 522] width 66 height 28
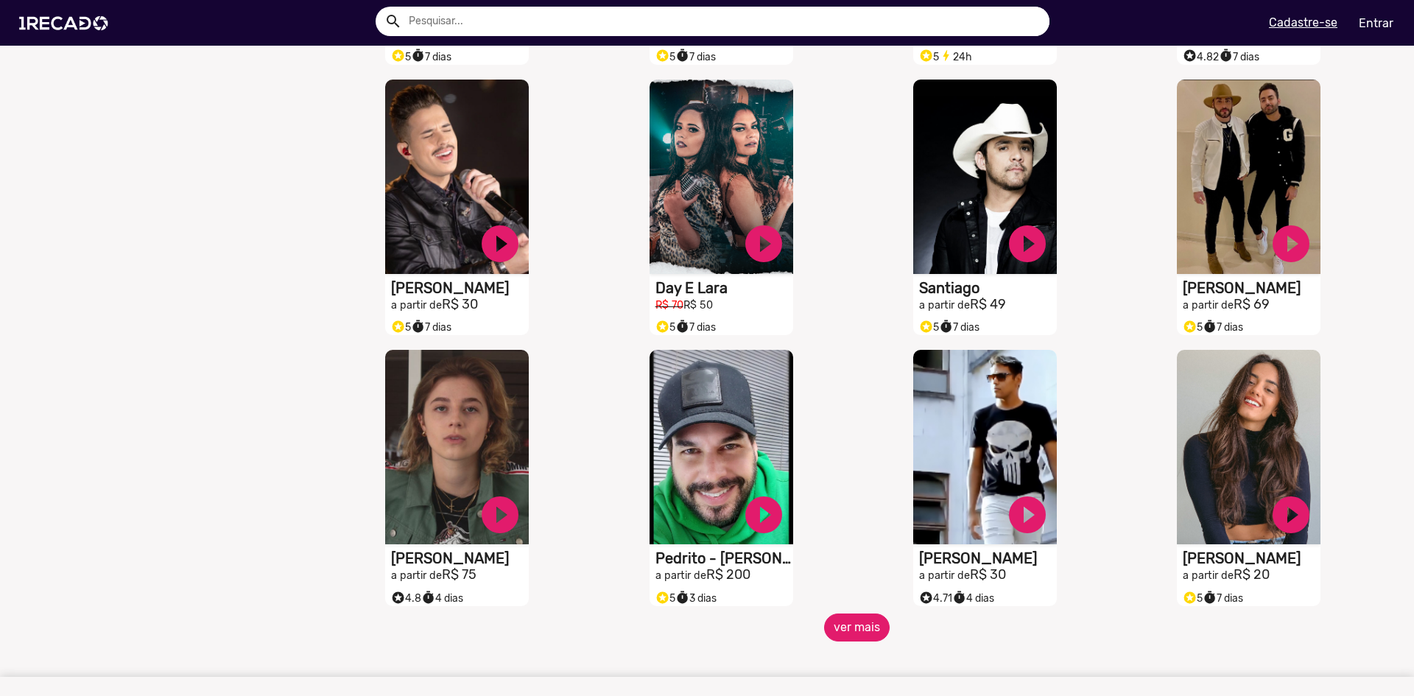
scroll to position [3611, 0]
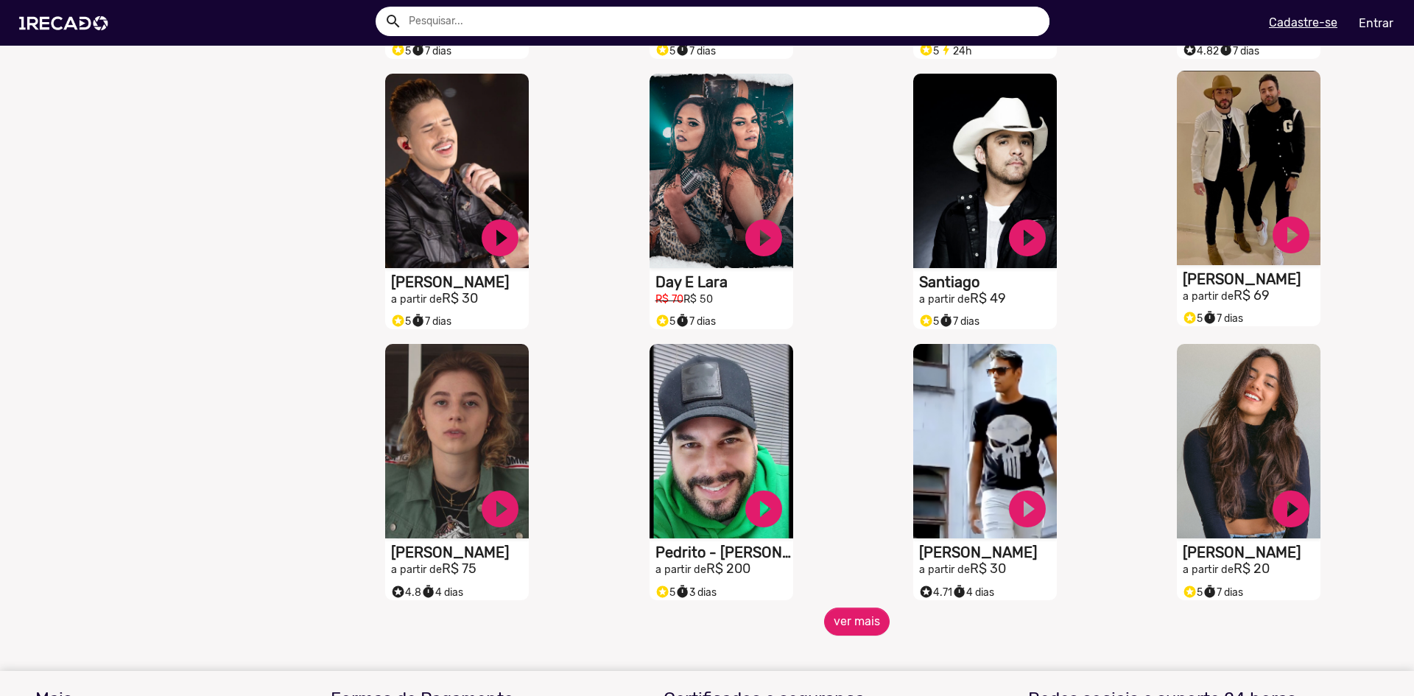
drag, startPoint x: 1186, startPoint y: 289, endPoint x: 1195, endPoint y: 207, distance: 82.3
click at [861, 608] on div "S1RECADO vídeos dedicados para fãs e empresas play_circle_filled [PERSON_NAME] …" at bounding box center [989, 472] width 264 height 271
click at [861, 625] on button "ver mais" at bounding box center [857, 622] width 66 height 28
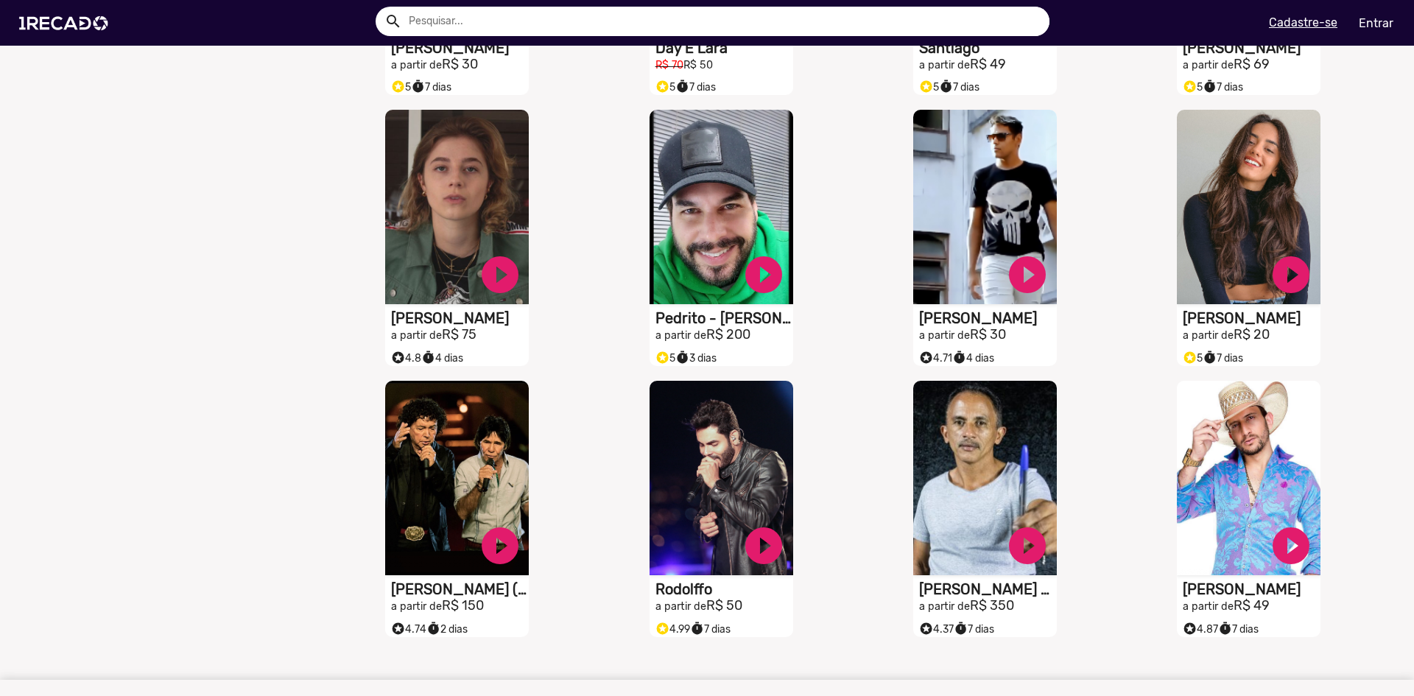
scroll to position [3906, 0]
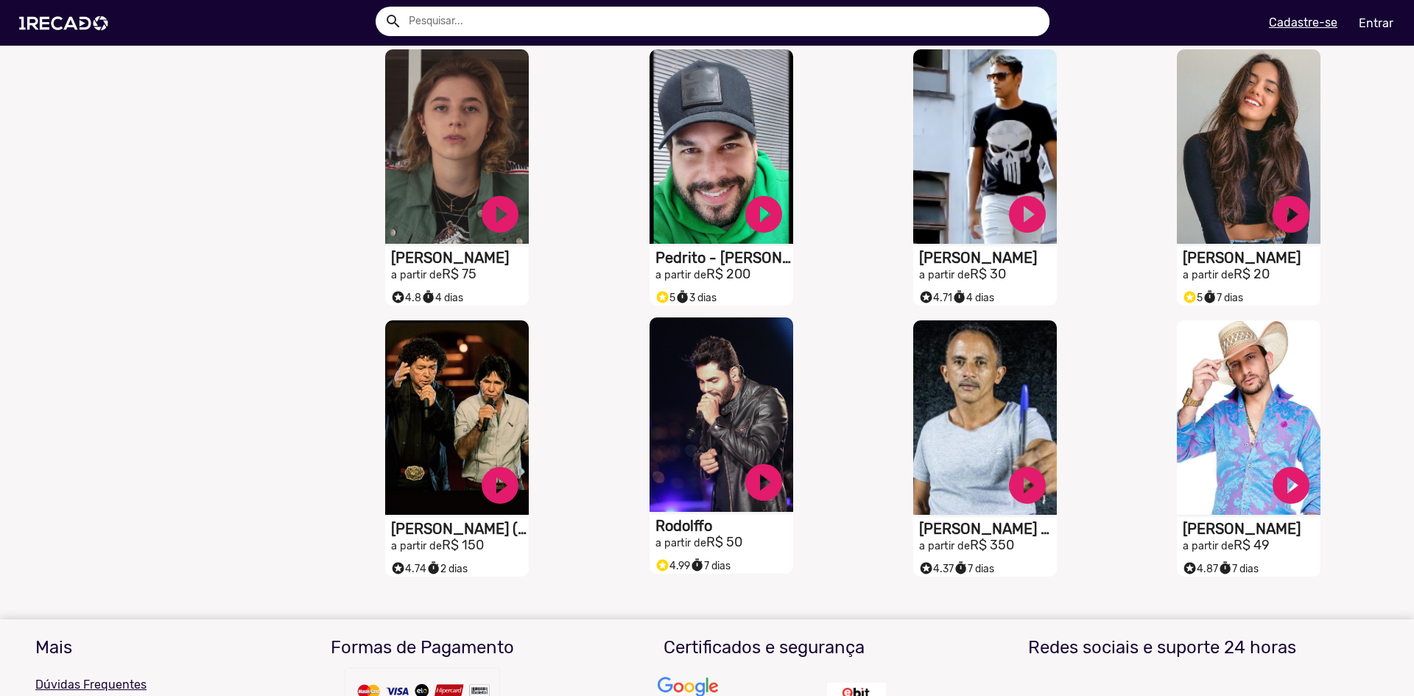
click at [673, 535] on h1 "Rodolffo" at bounding box center [725, 526] width 138 height 18
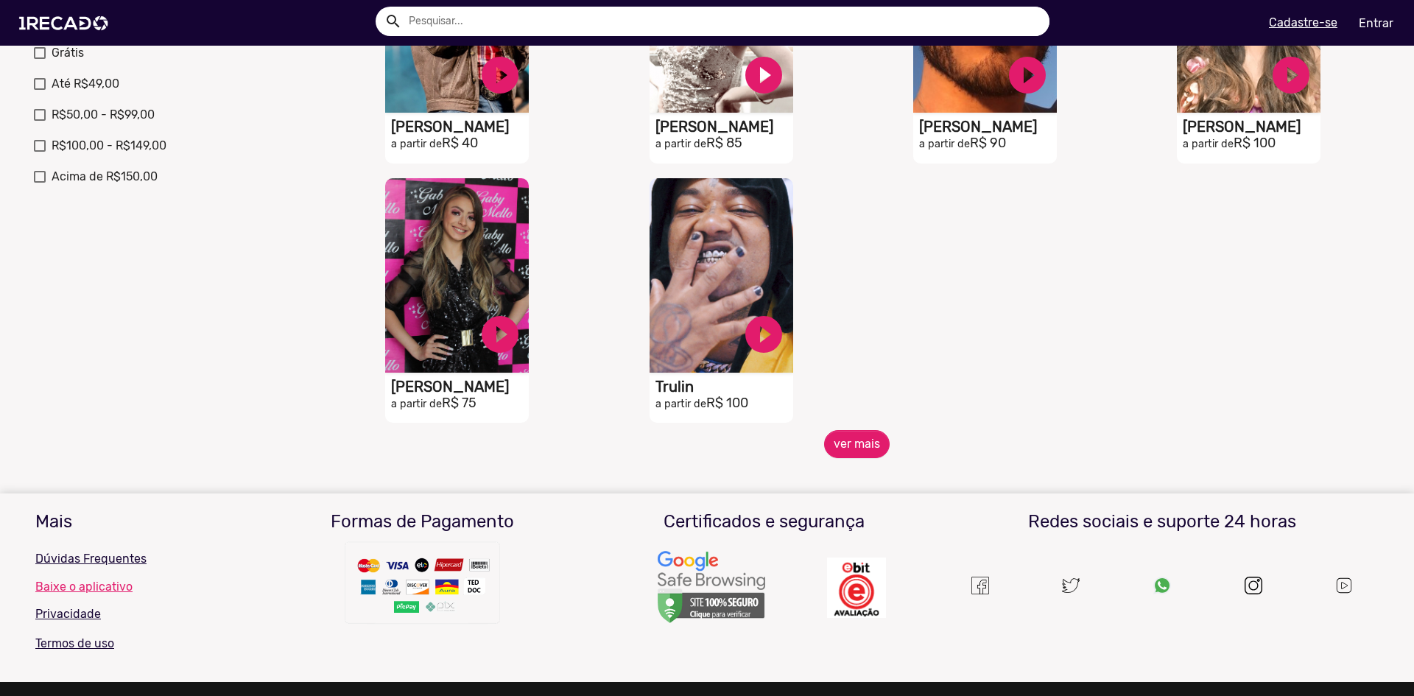
scroll to position [627, 0]
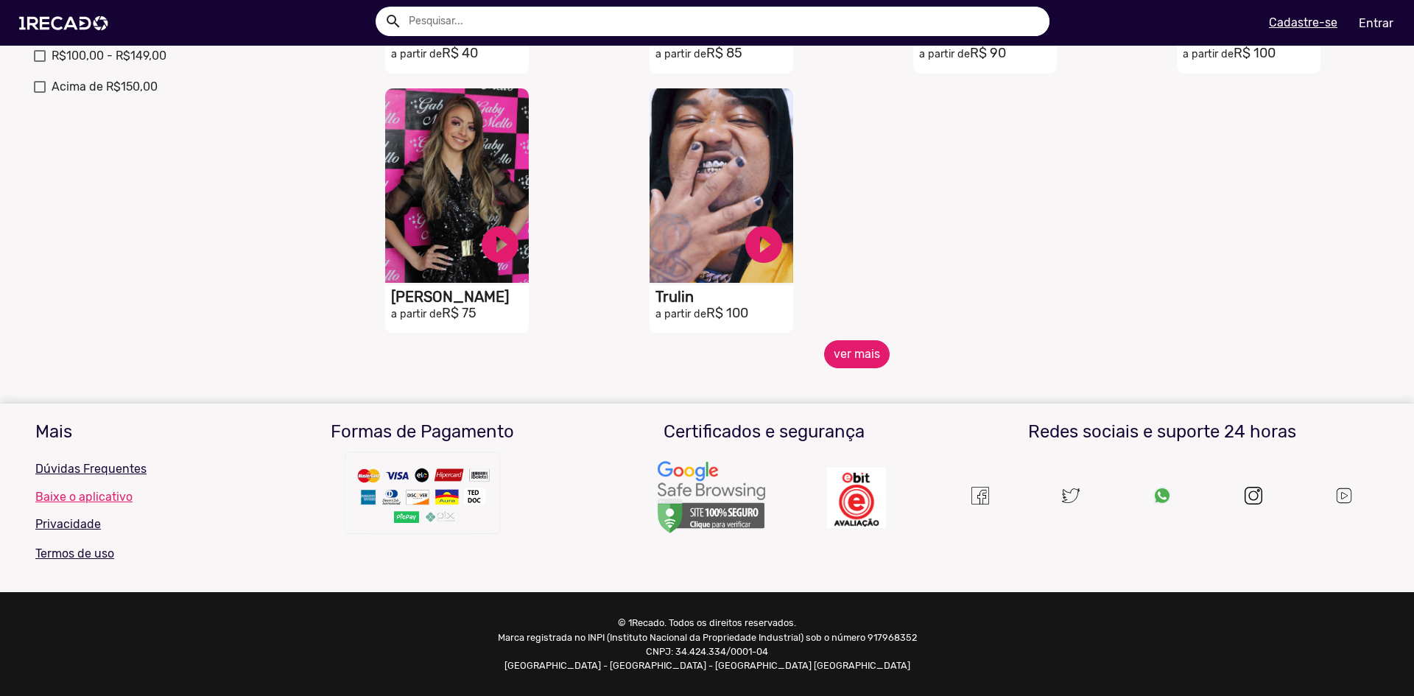
click at [844, 367] on button "ver mais" at bounding box center [857, 354] width 66 height 28
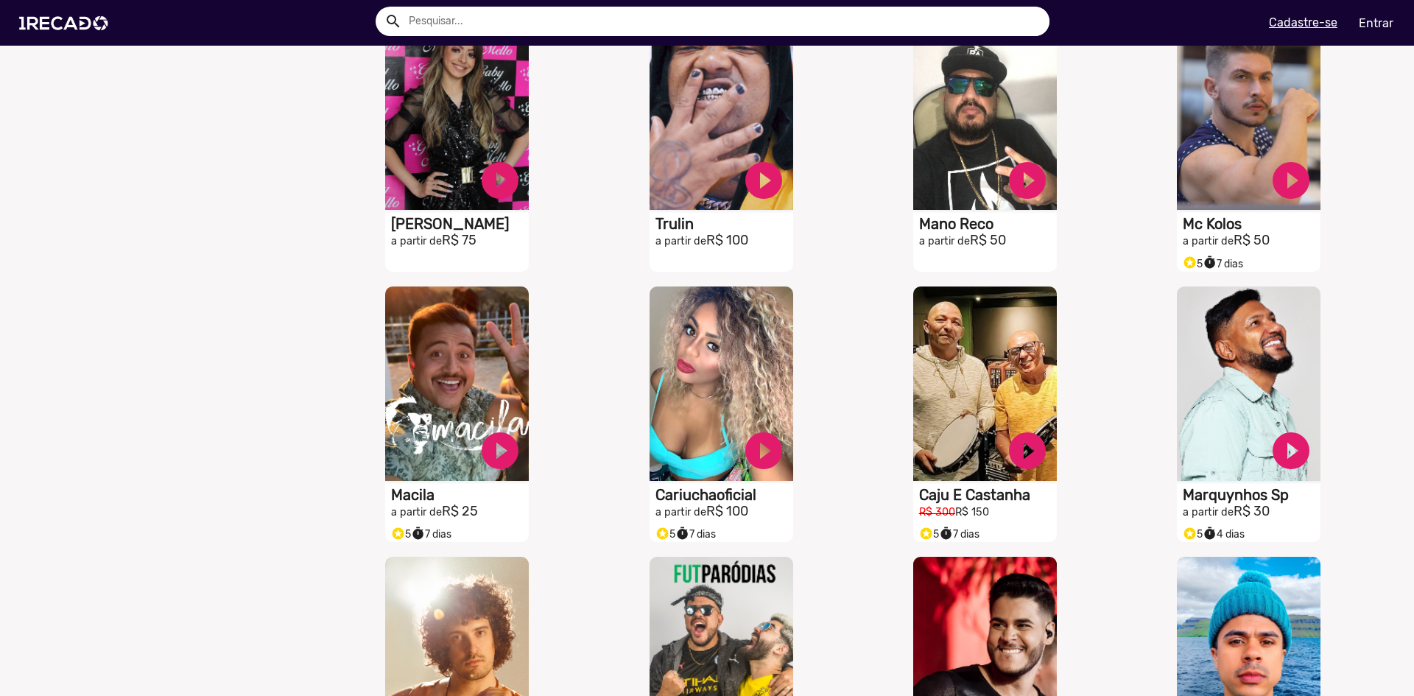
scroll to position [1069, 0]
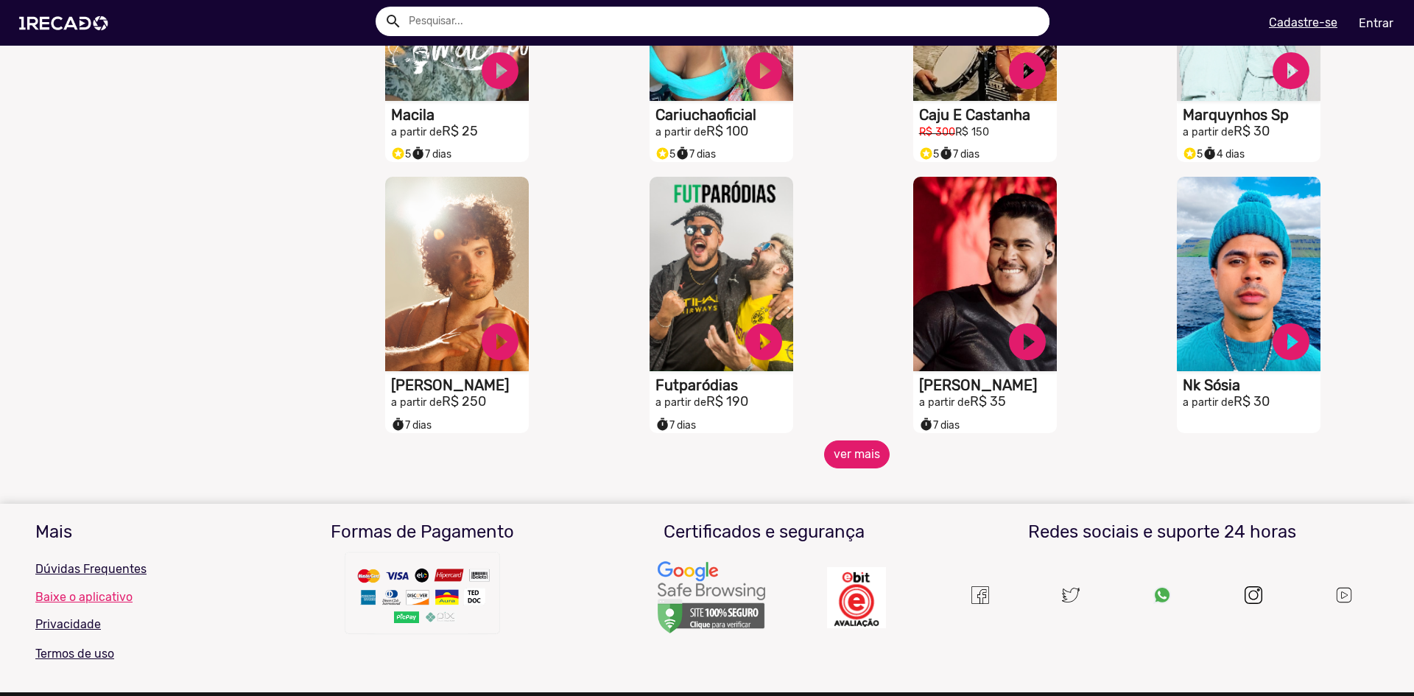
click at [856, 460] on button "ver mais" at bounding box center [857, 455] width 66 height 28
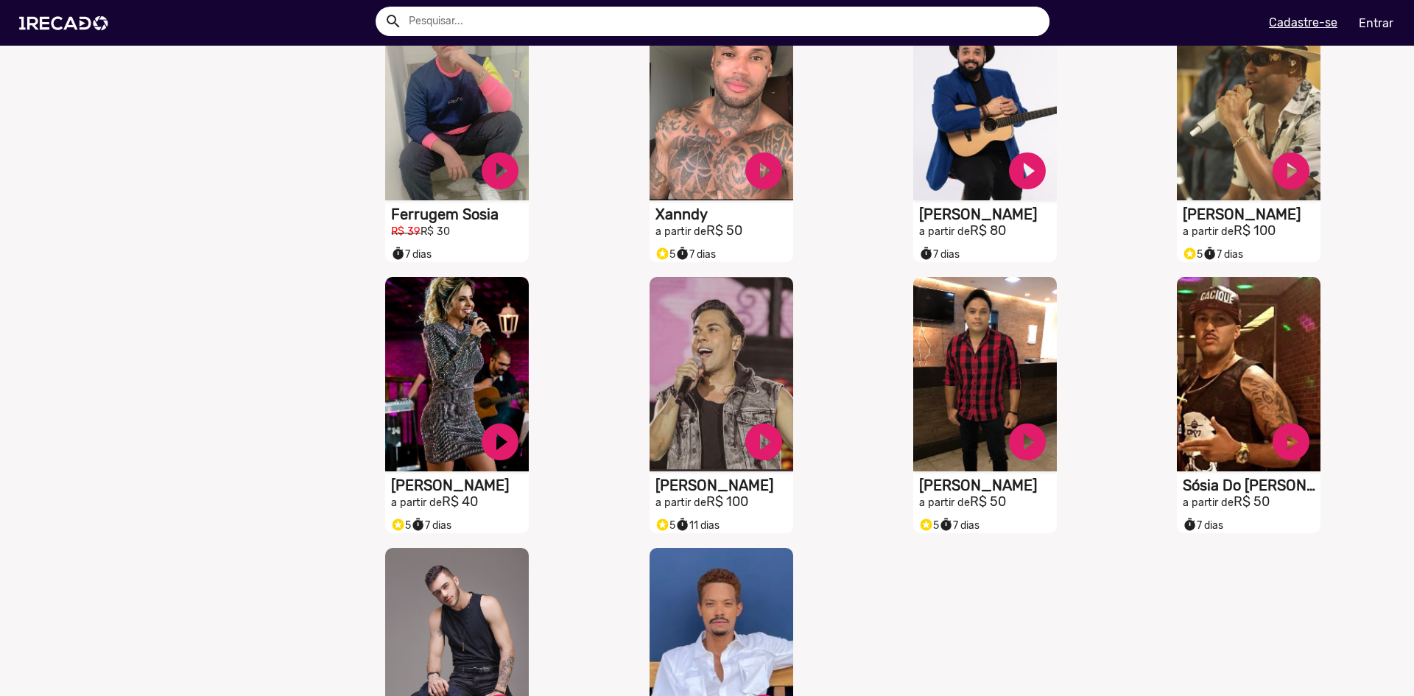
scroll to position [1732, 0]
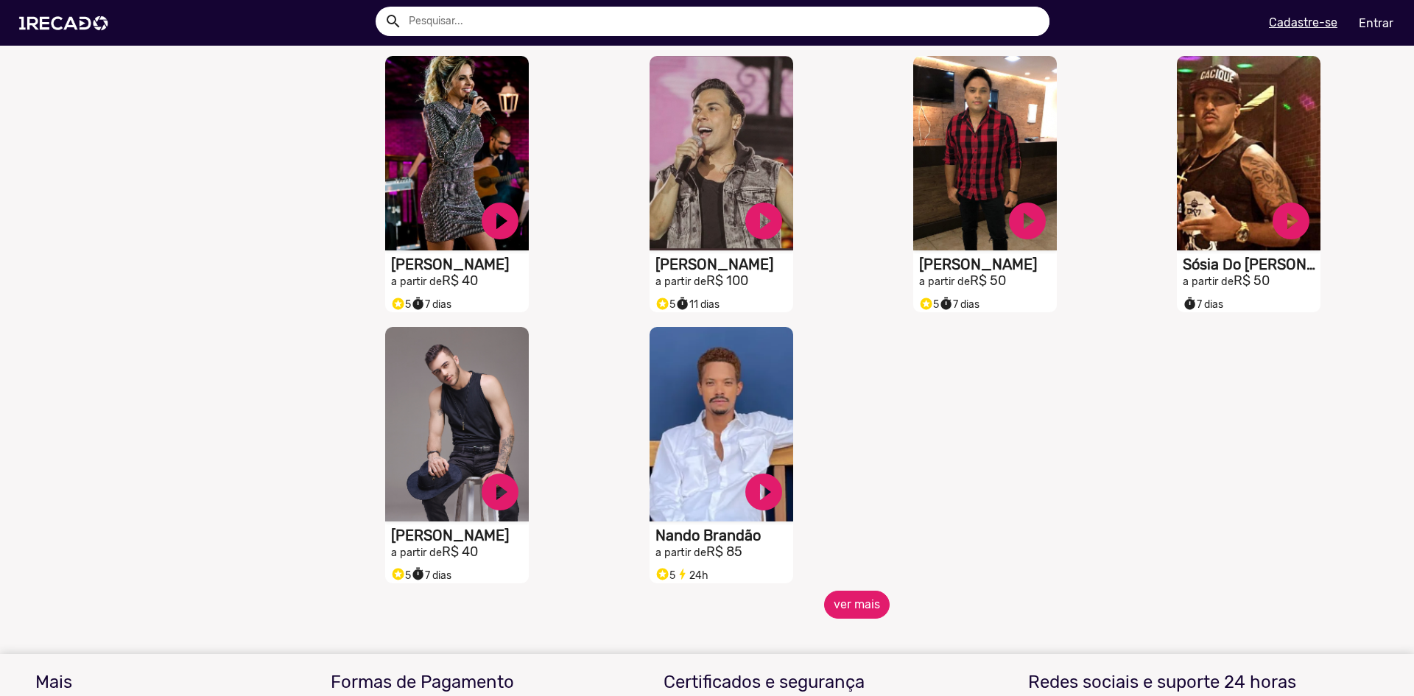
click at [851, 611] on button "ver mais" at bounding box center [857, 605] width 66 height 28
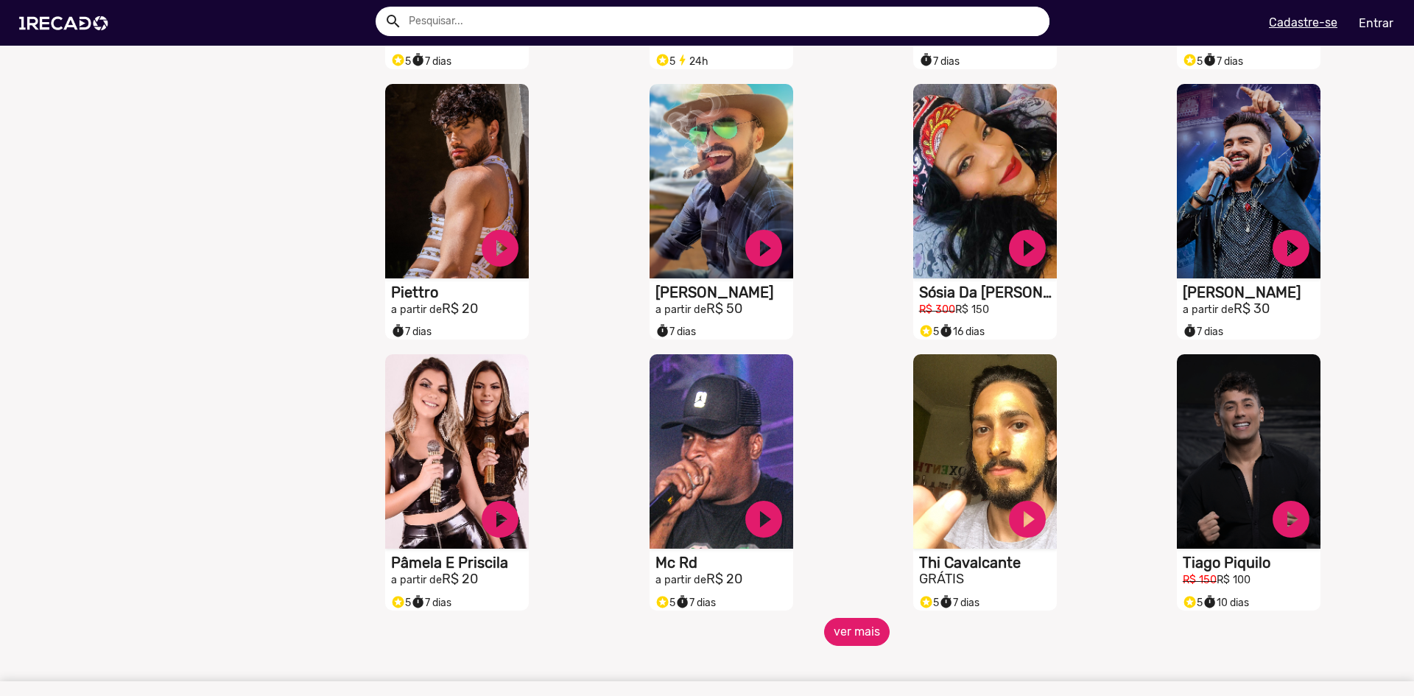
scroll to position [2248, 0]
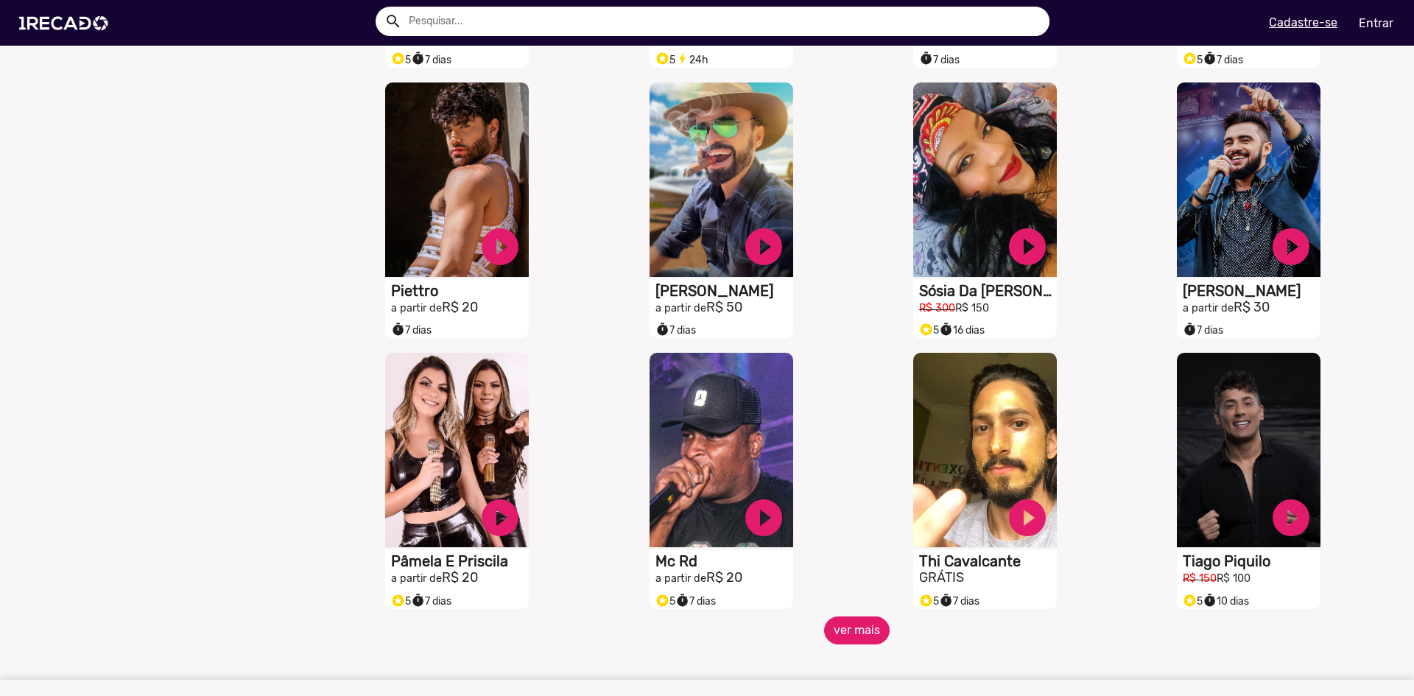
click at [854, 635] on button "ver mais" at bounding box center [857, 631] width 66 height 28
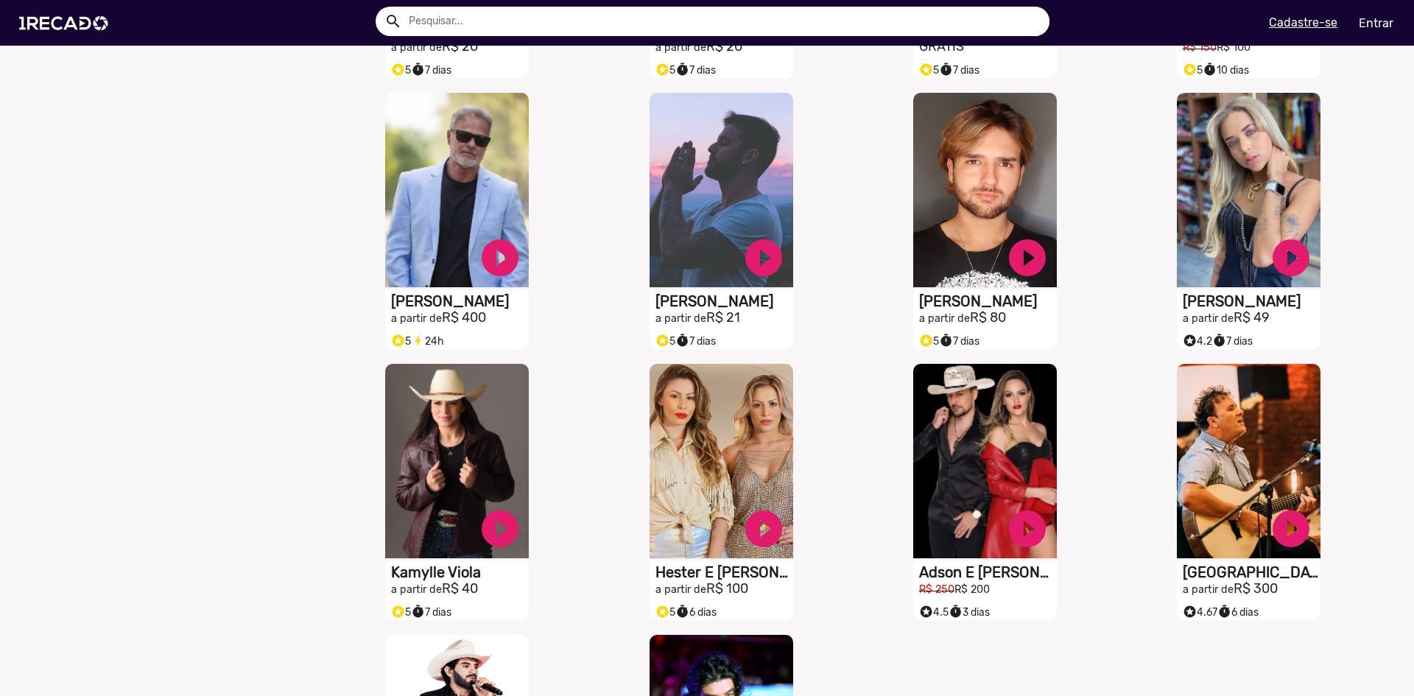
scroll to position [3058, 0]
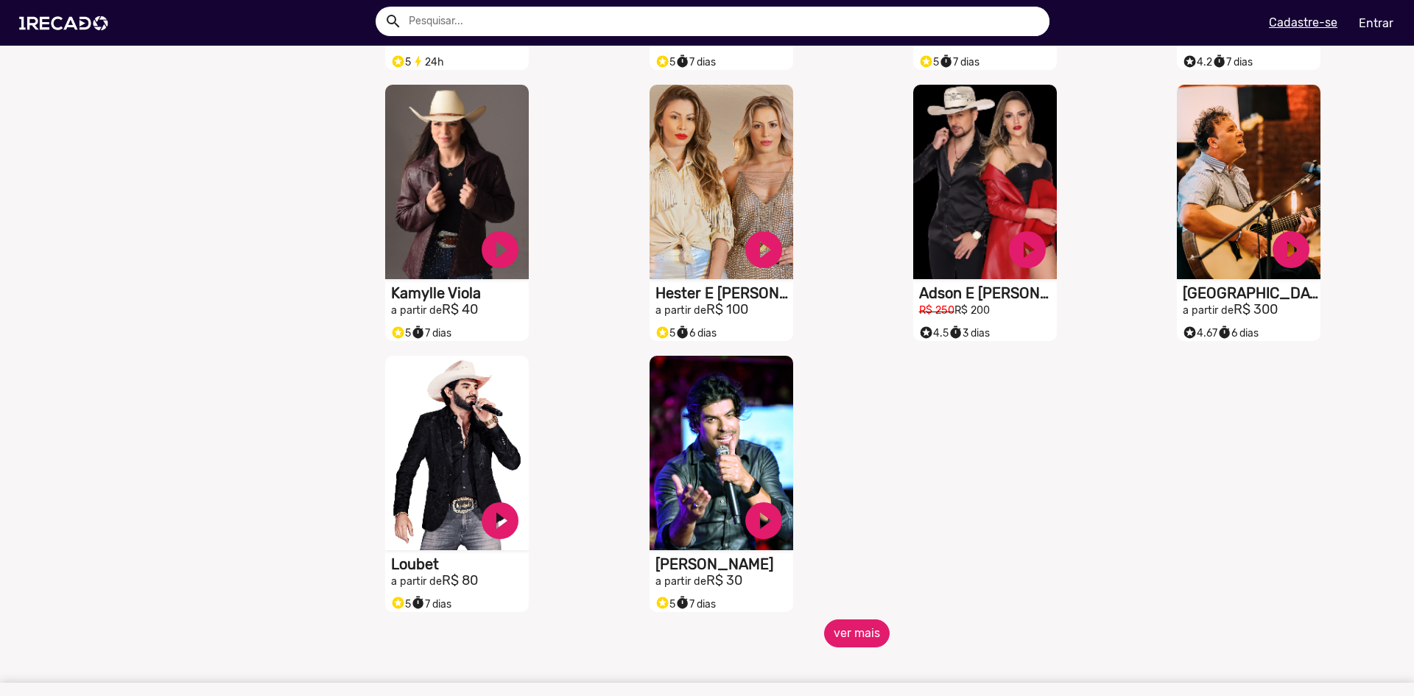
click at [852, 648] on button "ver mais" at bounding box center [857, 634] width 66 height 28
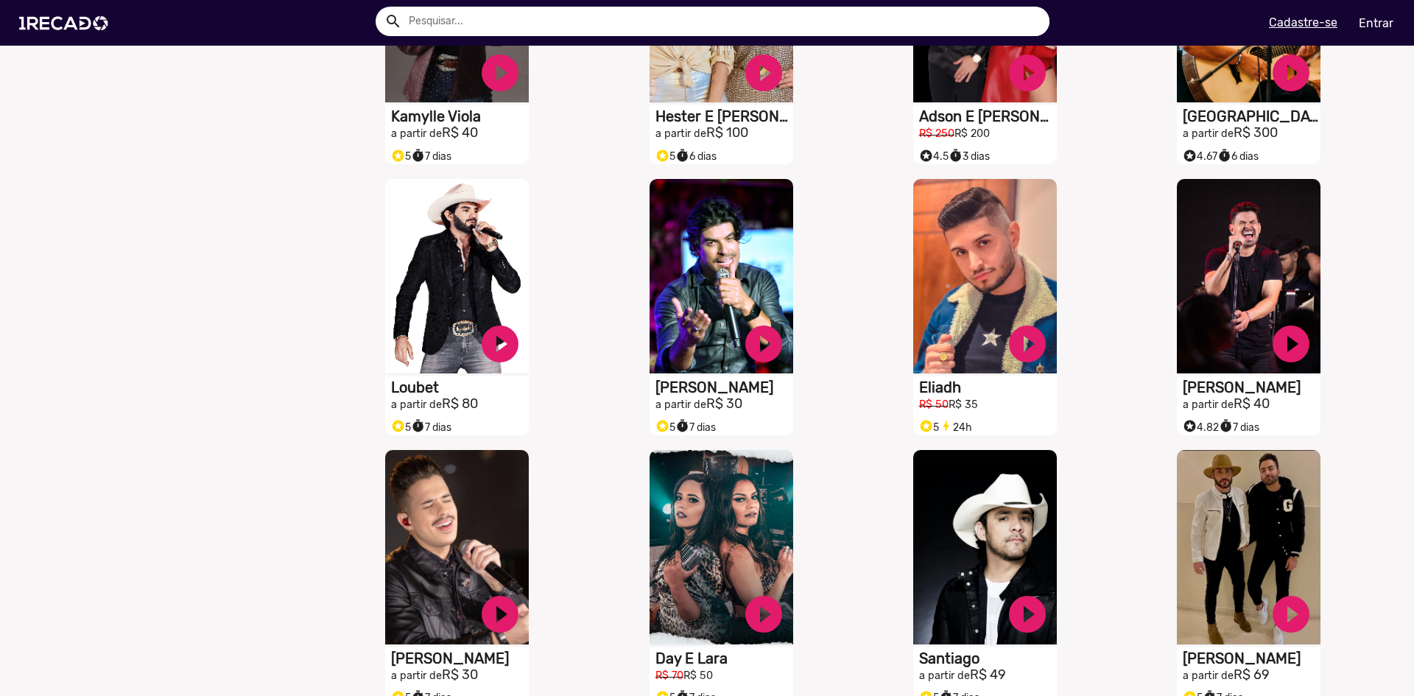
scroll to position [3500, 0]
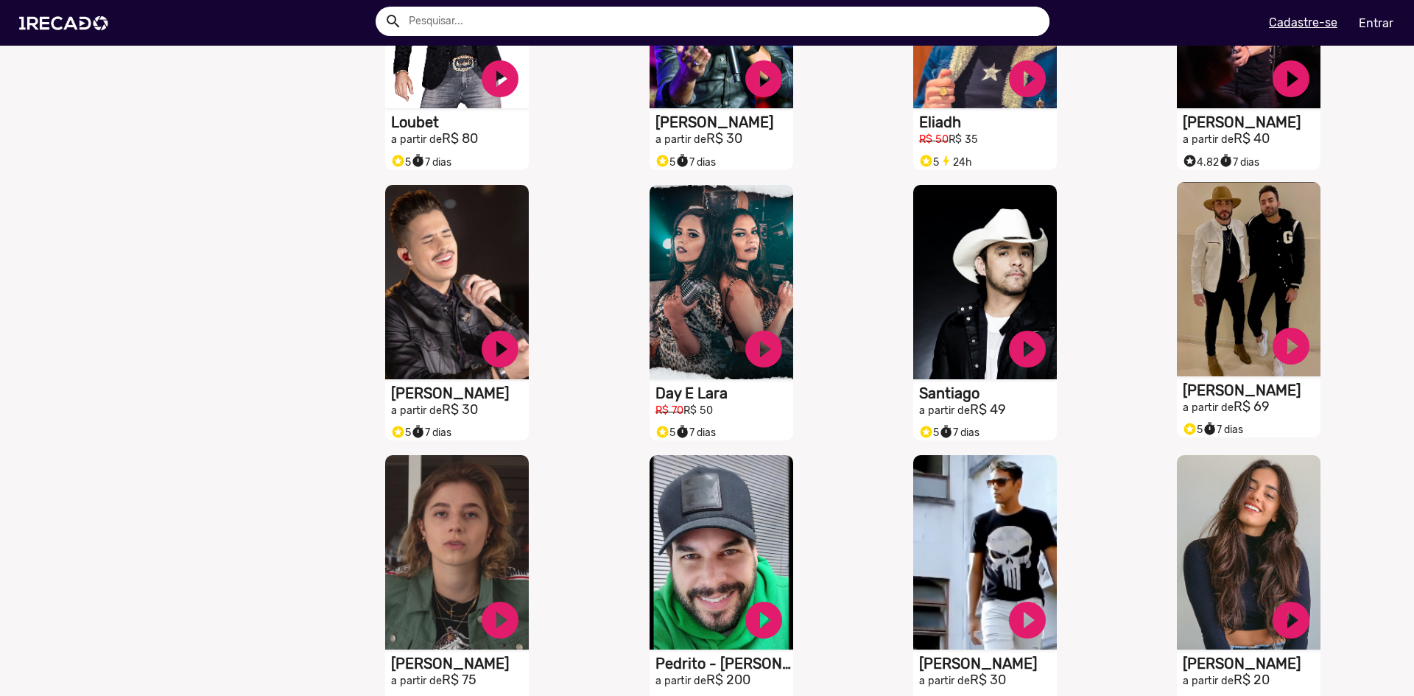
click at [1207, 399] on h1 "[PERSON_NAME]" at bounding box center [1252, 391] width 138 height 18
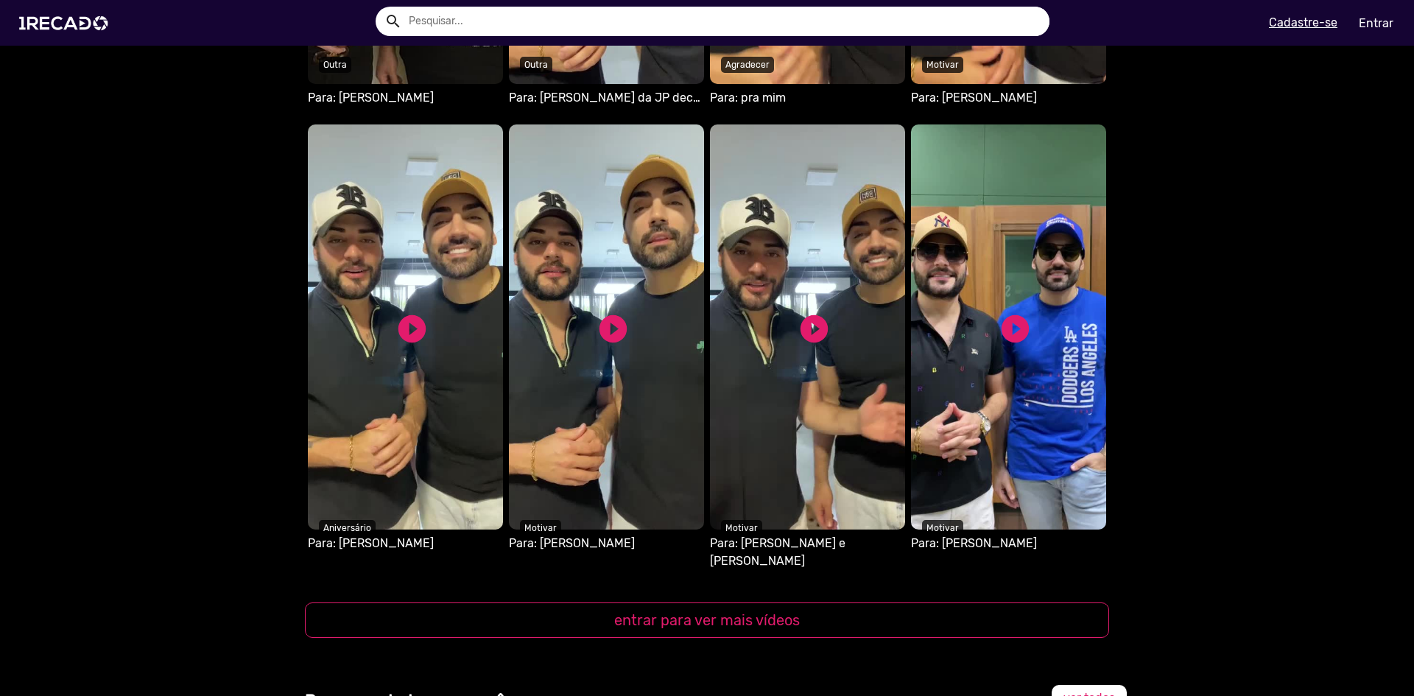
scroll to position [1252, 0]
